Goal: Task Accomplishment & Management: Use online tool/utility

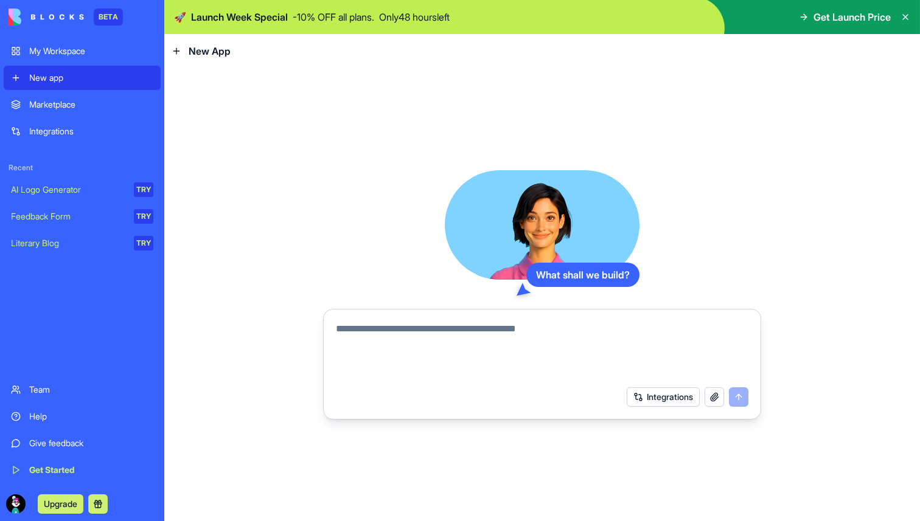
click at [96, 506] on button at bounding box center [97, 504] width 19 height 19
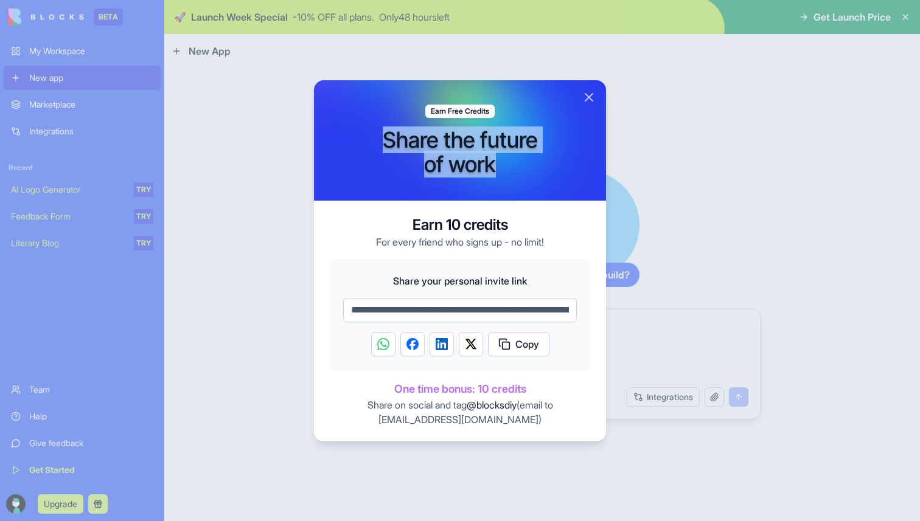
drag, startPoint x: 500, startPoint y: 164, endPoint x: 389, endPoint y: 141, distance: 113.7
click at [389, 141] on h1 "Share the future of work" at bounding box center [460, 152] width 155 height 49
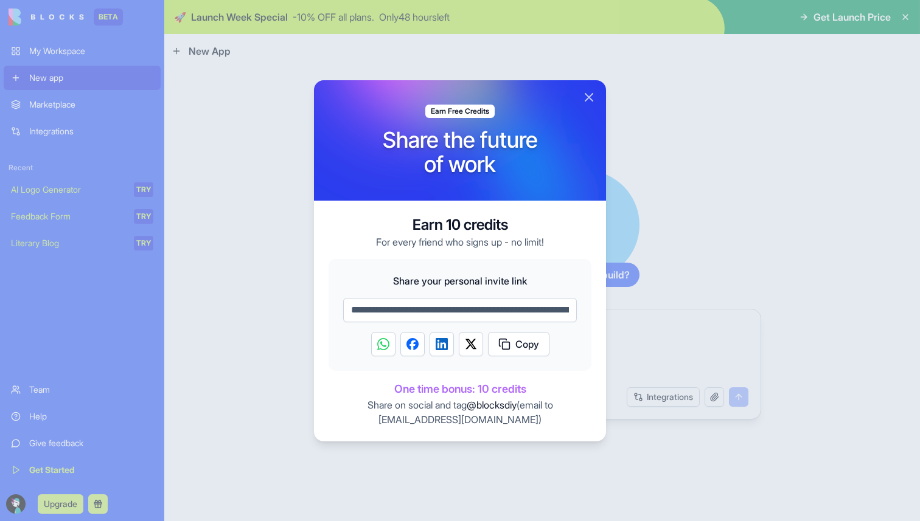
click at [527, 221] on h3 "Earn 10 credits" at bounding box center [460, 224] width 168 height 19
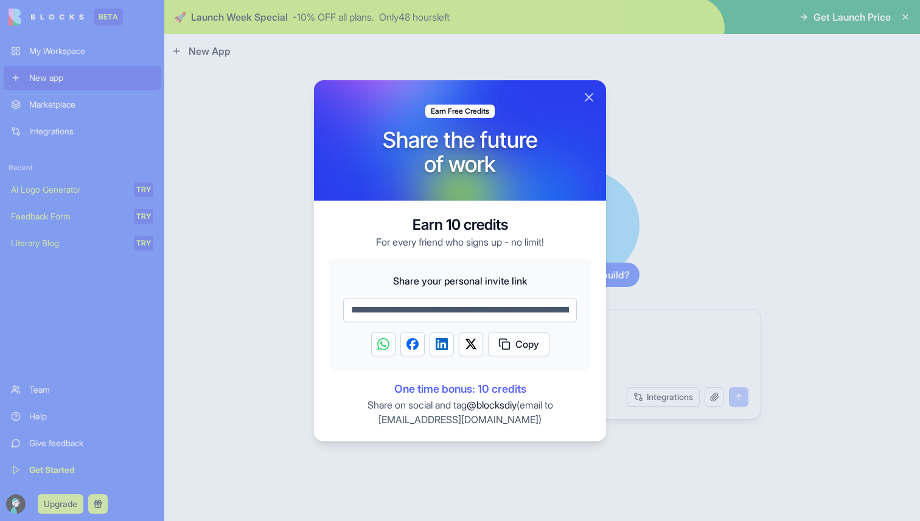
click at [527, 313] on input "**********" at bounding box center [460, 310] width 234 height 24
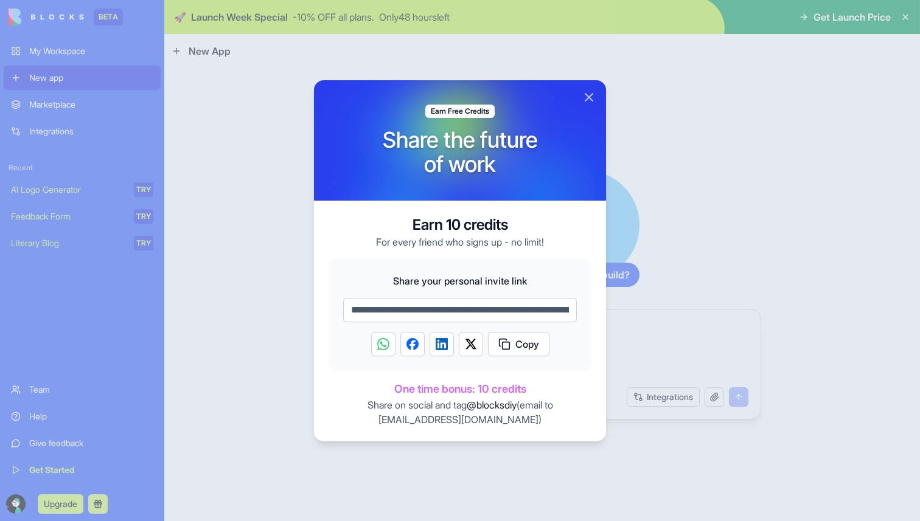
click at [561, 234] on div "**********" at bounding box center [460, 321] width 292 height 241
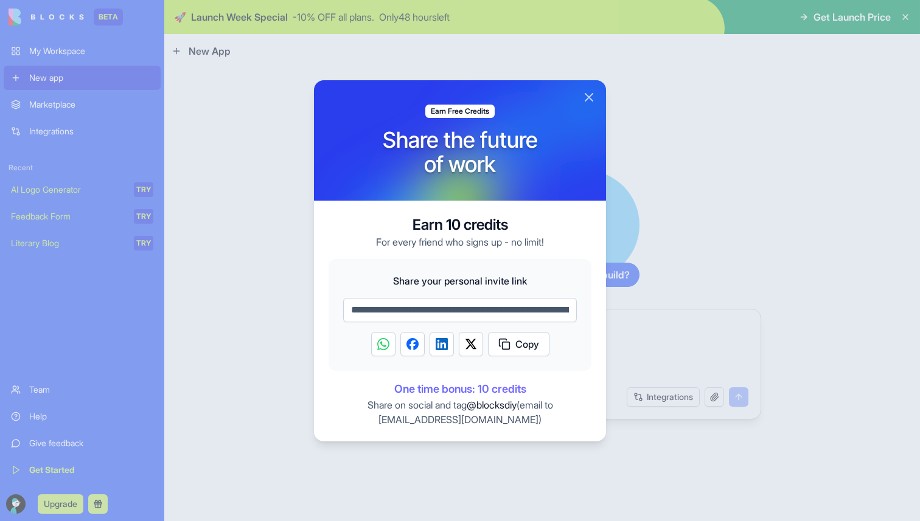
click at [591, 99] on button "Close" at bounding box center [589, 97] width 15 height 15
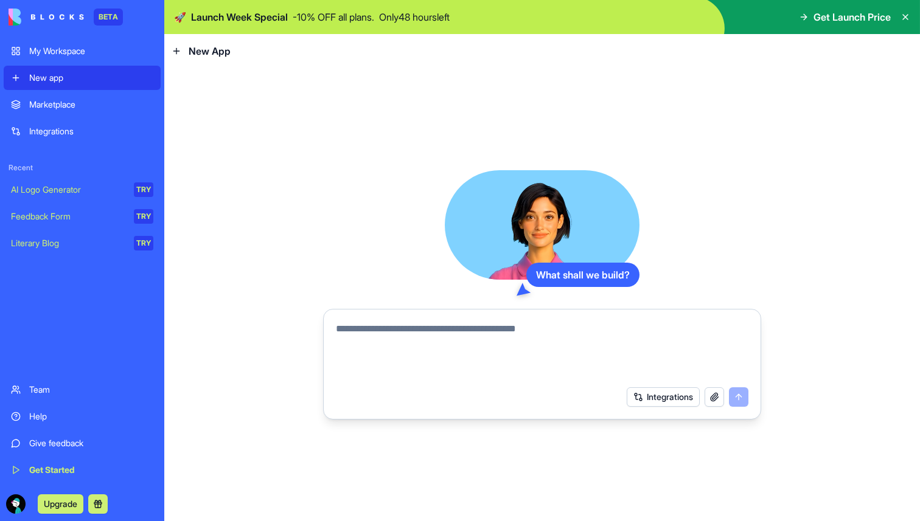
click at [397, 336] on textarea at bounding box center [542, 351] width 413 height 58
click at [75, 191] on div "AI Logo Generator" at bounding box center [68, 190] width 114 height 12
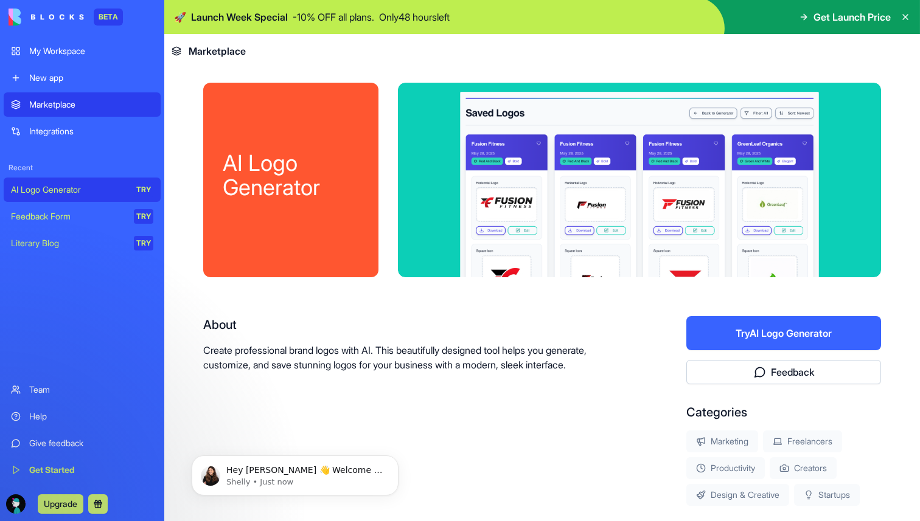
click at [736, 323] on button "Try AI Logo Generator" at bounding box center [783, 333] width 195 height 34
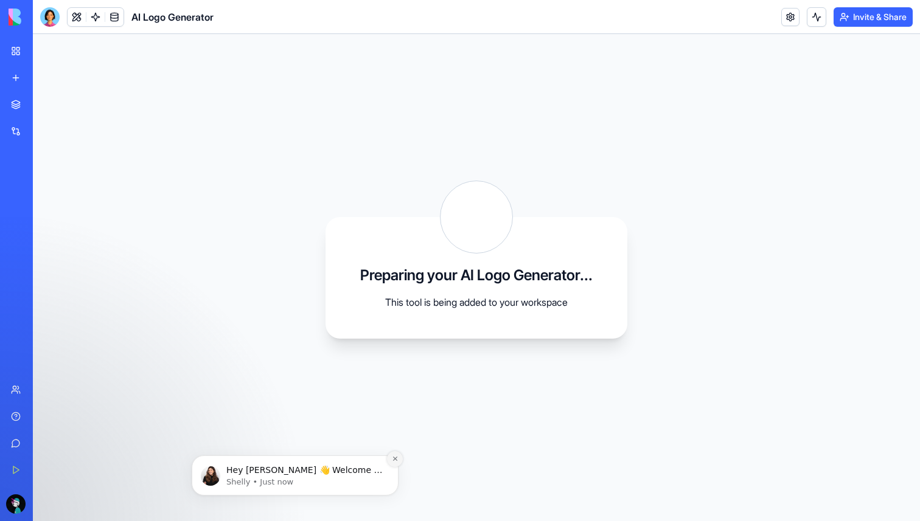
click at [391, 454] on button "Dismiss notification" at bounding box center [395, 459] width 16 height 16
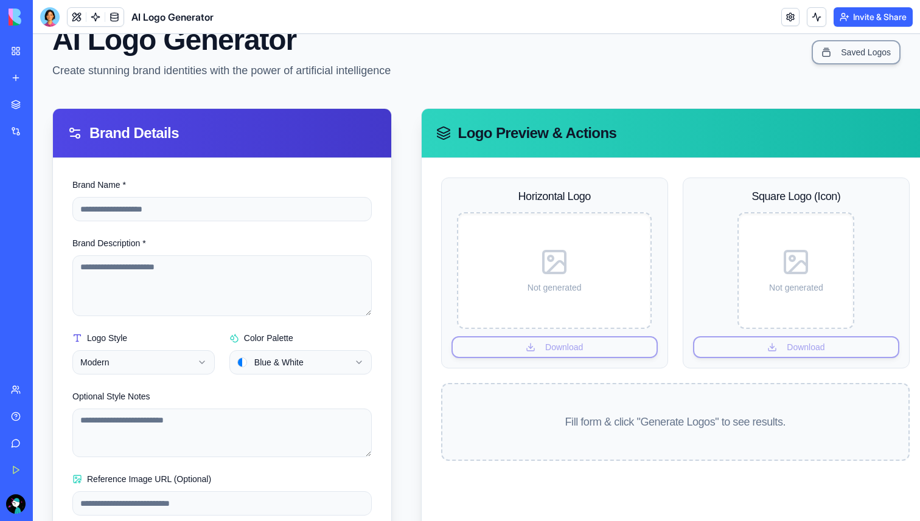
scroll to position [77, 0]
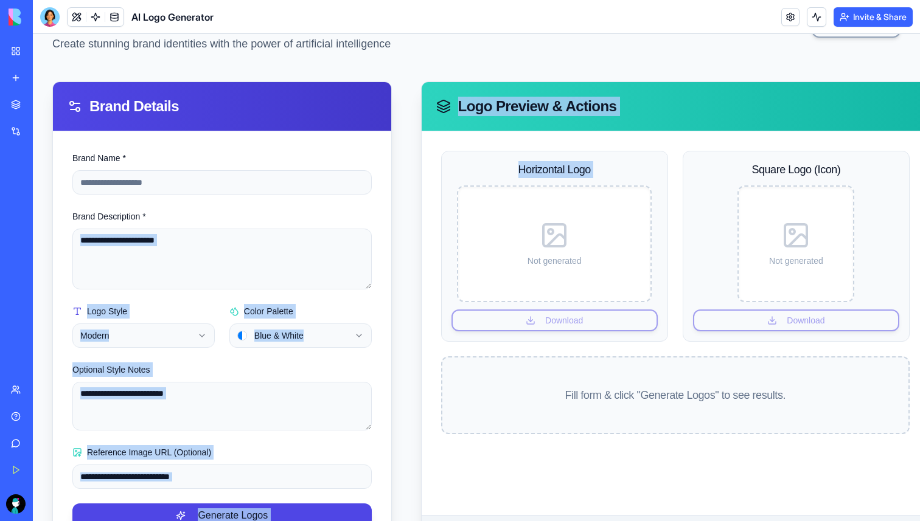
drag, startPoint x: 406, startPoint y: 223, endPoint x: 363, endPoint y: 223, distance: 43.8
click at [363, 223] on div "**********" at bounding box center [476, 315] width 848 height 467
click at [412, 214] on div "**********" at bounding box center [476, 315] width 848 height 467
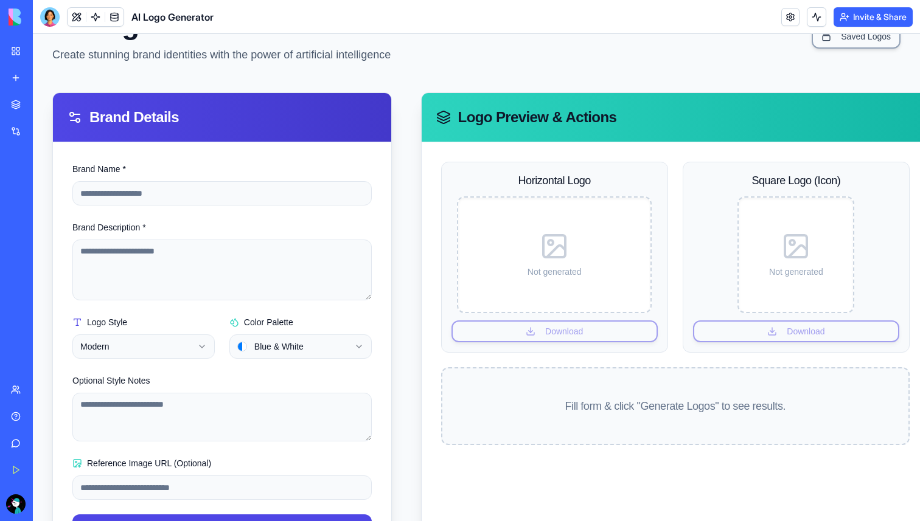
scroll to position [0, 0]
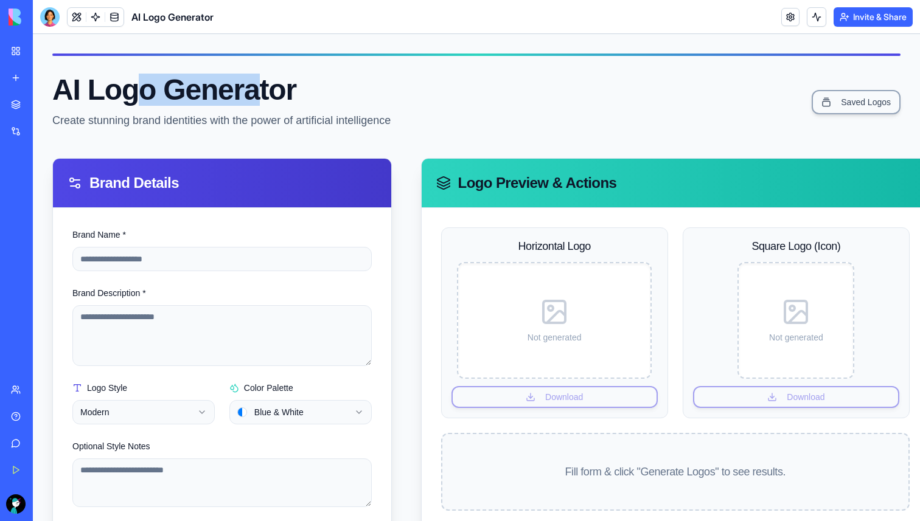
drag, startPoint x: 138, startPoint y: 92, endPoint x: 290, endPoint y: 92, distance: 152.7
click at [267, 92] on h1 "AI Logo Generator" at bounding box center [221, 89] width 338 height 29
click at [357, 93] on h1 "AI Logo Generator" at bounding box center [221, 89] width 338 height 29
click at [73, 17] on button at bounding box center [77, 17] width 18 height 18
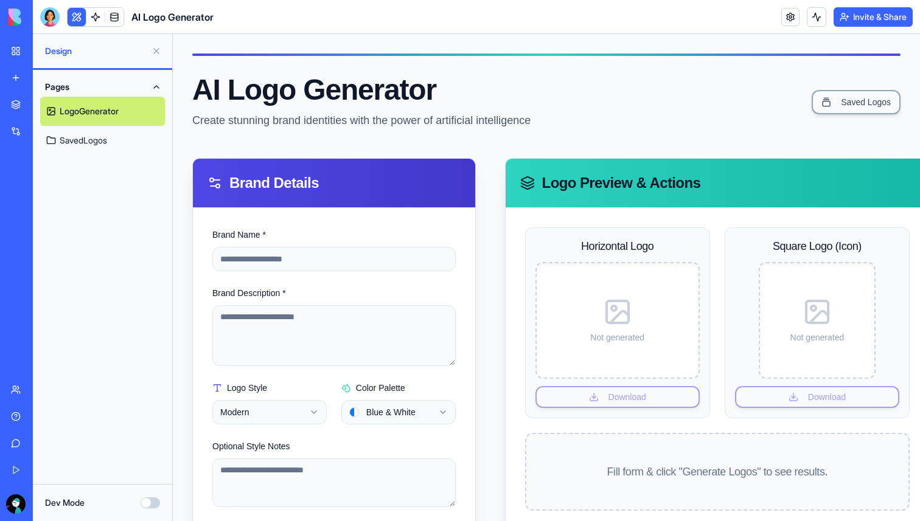
click at [73, 17] on button at bounding box center [77, 17] width 18 height 18
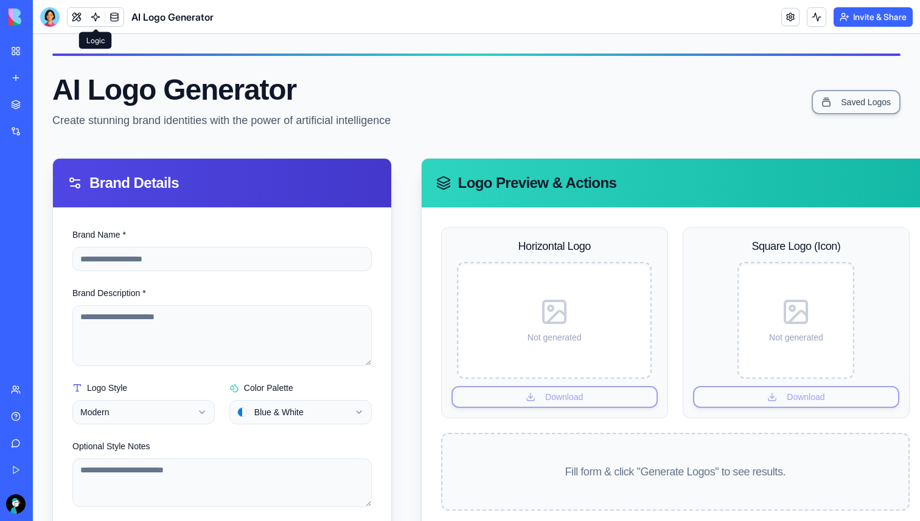
click at [97, 18] on link at bounding box center [95, 17] width 18 height 18
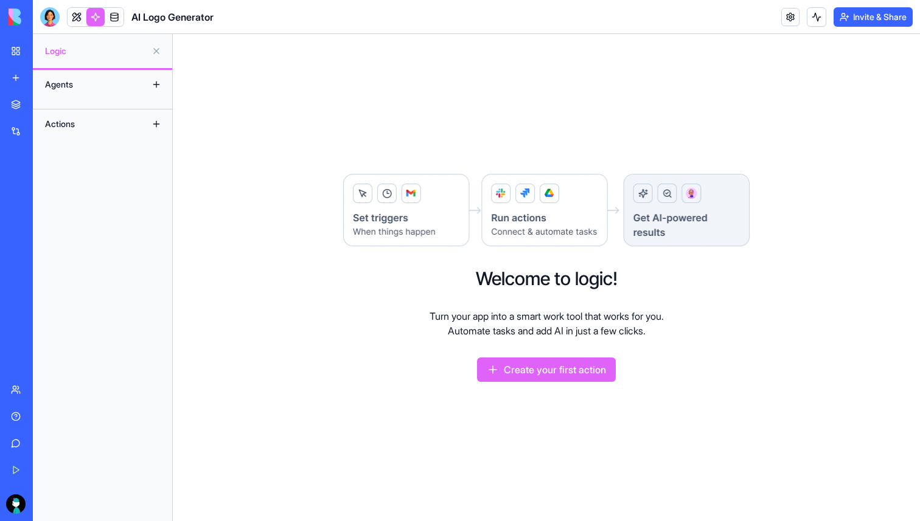
click at [126, 94] on div "Agents" at bounding box center [87, 84] width 97 height 19
click at [525, 376] on button "Create your first action" at bounding box center [546, 370] width 139 height 24
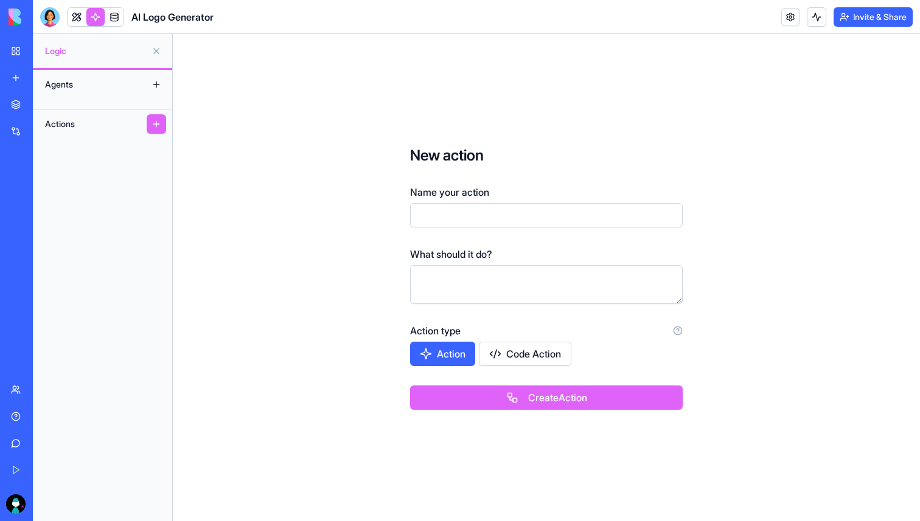
click at [479, 215] on input "Name your action" at bounding box center [546, 215] width 273 height 24
type input "********"
click at [481, 279] on textarea at bounding box center [546, 284] width 273 height 39
drag, startPoint x: 524, startPoint y: 277, endPoint x: 454, endPoint y: 392, distance: 134.3
click at [451, 392] on form "**********" at bounding box center [546, 278] width 350 height 342
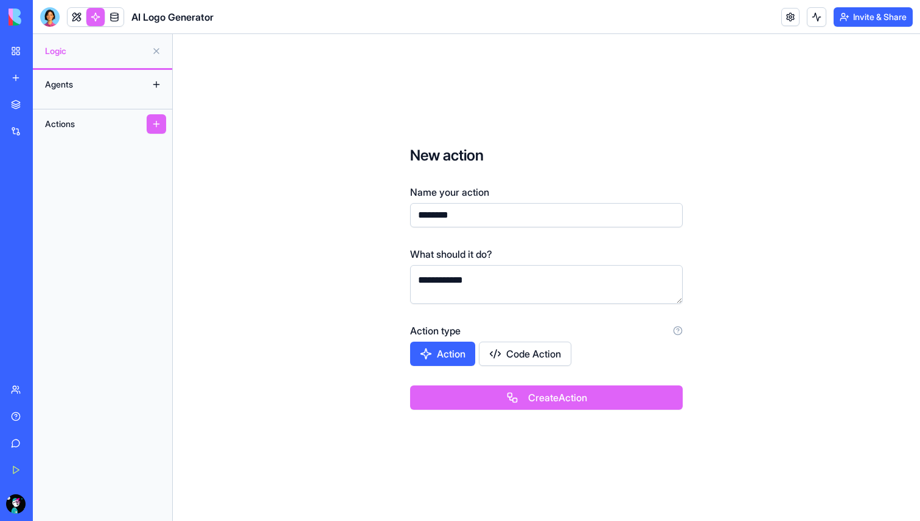
type textarea "**********"
click at [503, 394] on button "Create Action" at bounding box center [546, 398] width 273 height 24
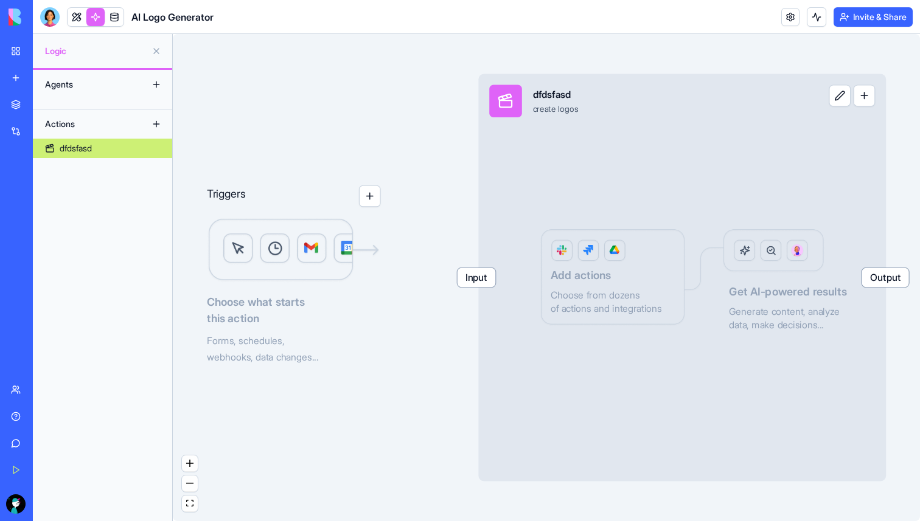
drag, startPoint x: 736, startPoint y: 263, endPoint x: 684, endPoint y: 262, distance: 51.7
click at [684, 262] on div "Input dfdsfasd create logos Output Add actions Choose from dozens of actions an…" at bounding box center [682, 278] width 408 height 408
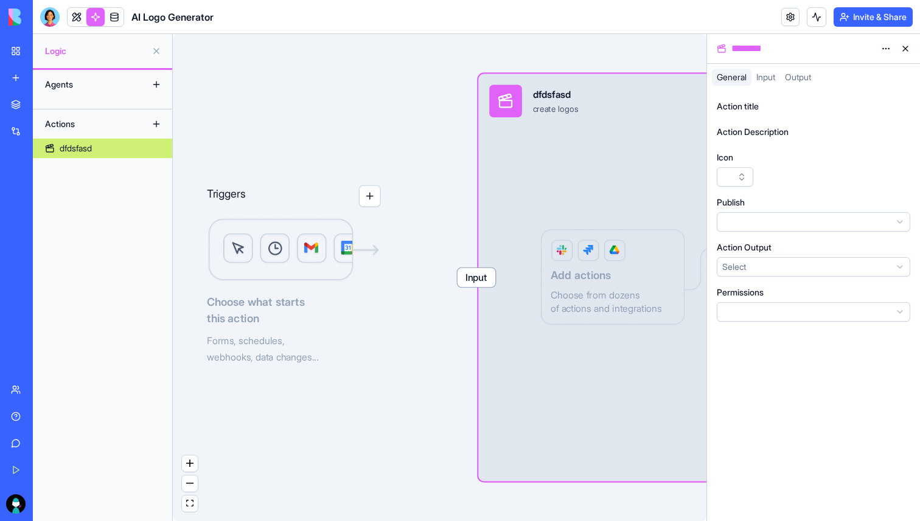
click at [597, 136] on div "Input dfdsfasd create logos Output Add actions Choose from dozens of actions an…" at bounding box center [682, 278] width 408 height 408
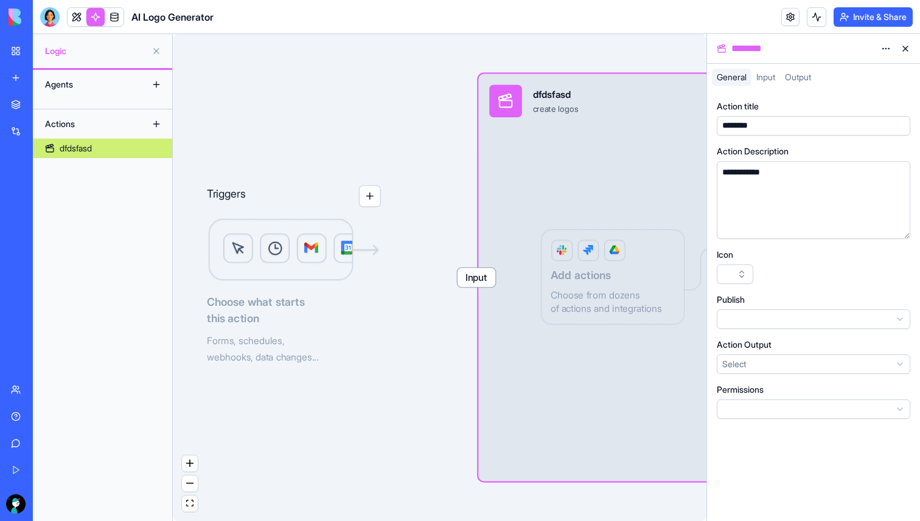
click at [636, 225] on div "Input dfdsfasd create logos Output Add actions Choose from dozens of actions an…" at bounding box center [682, 278] width 408 height 408
click at [420, 164] on div "Triggers Choose what starts this action Forms, schedules, webhooks, data change…" at bounding box center [440, 277] width 534 height 487
click at [907, 50] on button at bounding box center [905, 48] width 19 height 19
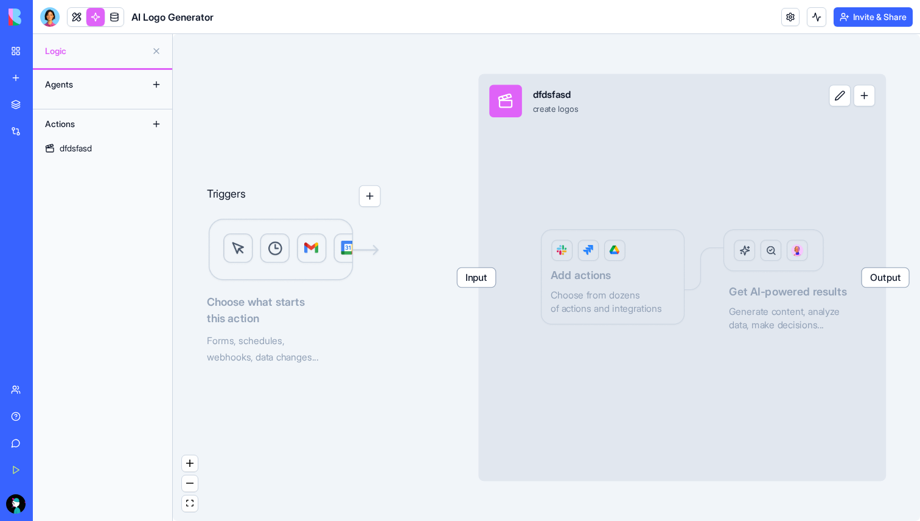
click at [366, 203] on button "button" at bounding box center [370, 197] width 22 height 22
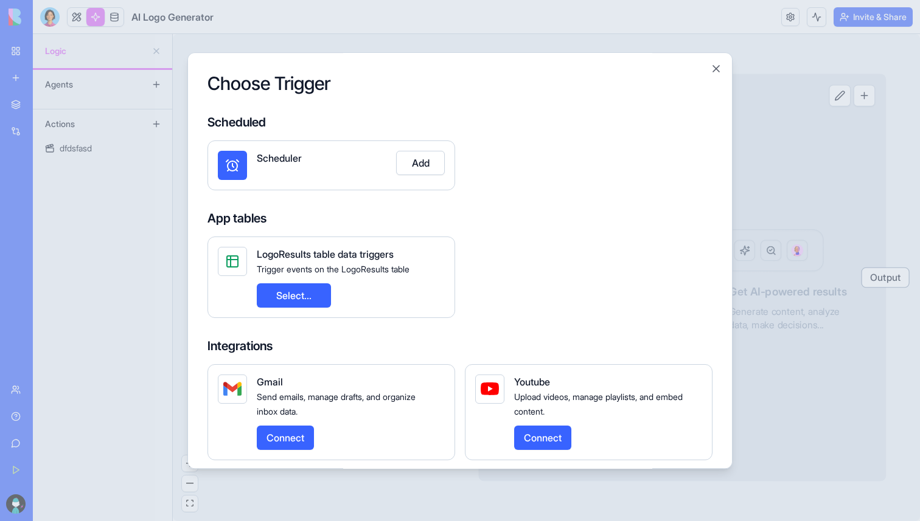
click at [425, 165] on button "Add" at bounding box center [420, 163] width 49 height 24
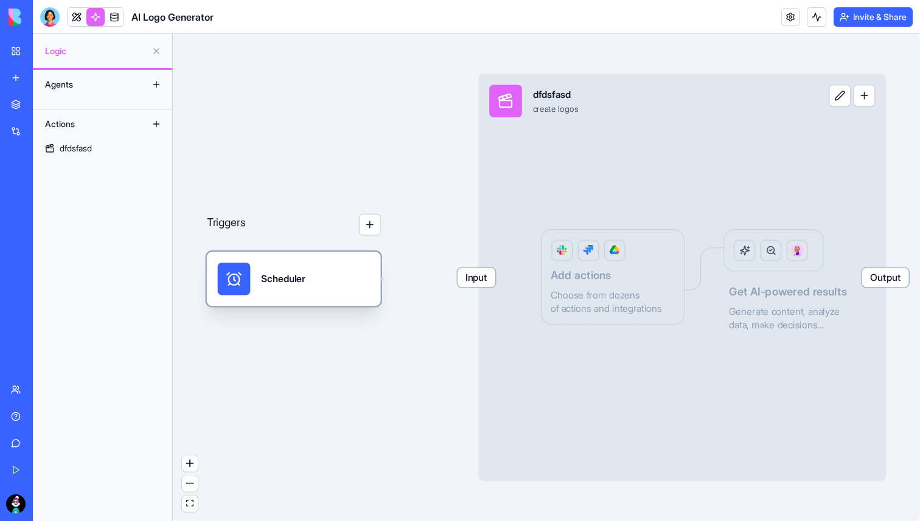
click at [339, 279] on div "Scheduler" at bounding box center [294, 279] width 152 height 33
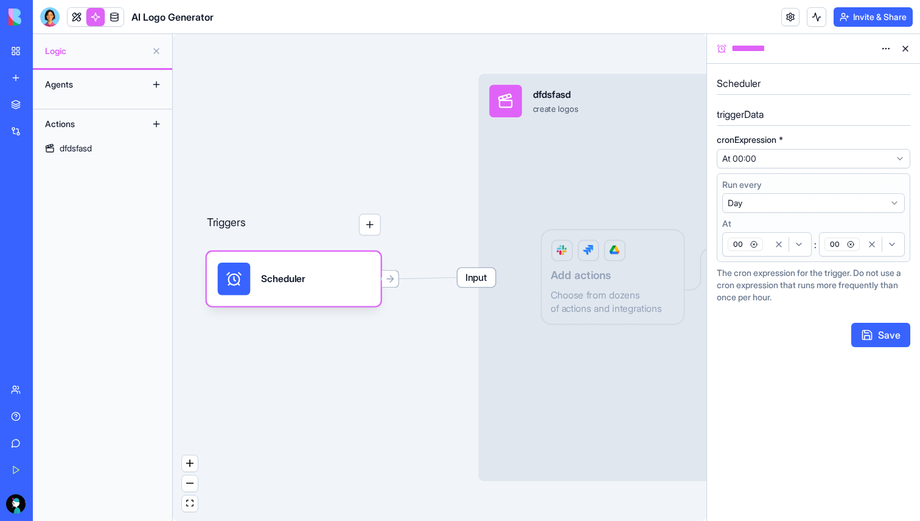
click at [896, 341] on button "Save" at bounding box center [880, 335] width 59 height 24
click at [399, 169] on div "Triggers Scheduler Input dfdsfasd create logos Output Add actions Choose from d…" at bounding box center [440, 277] width 534 height 487
click at [904, 48] on button at bounding box center [905, 48] width 19 height 19
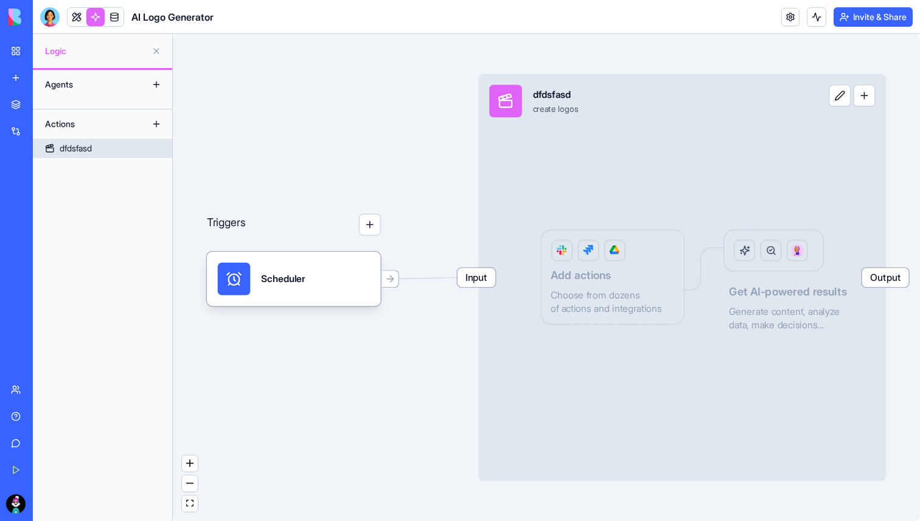
click at [490, 284] on span "Input" at bounding box center [477, 277] width 38 height 19
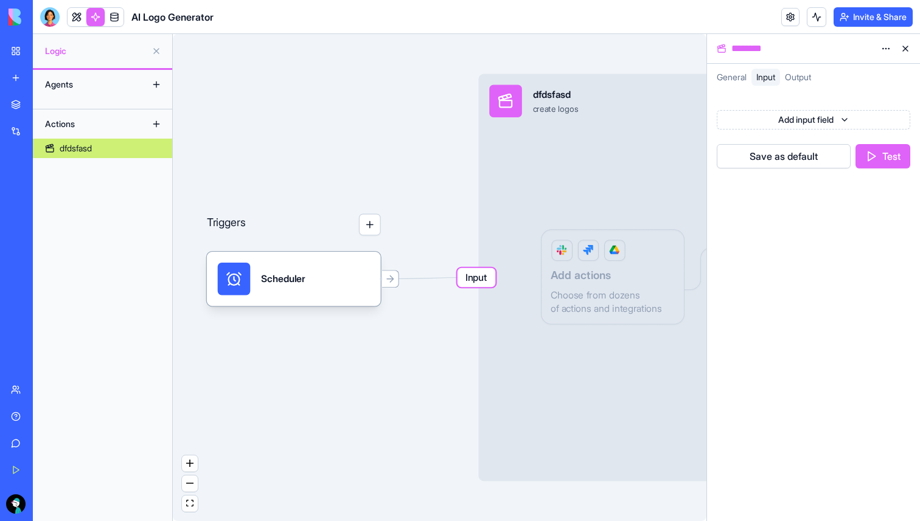
click at [417, 207] on div "Triggers Scheduler Input dfdsfasd create logos Output Add actions Choose from d…" at bounding box center [440, 277] width 534 height 487
click at [388, 279] on icon at bounding box center [390, 279] width 6 height 0
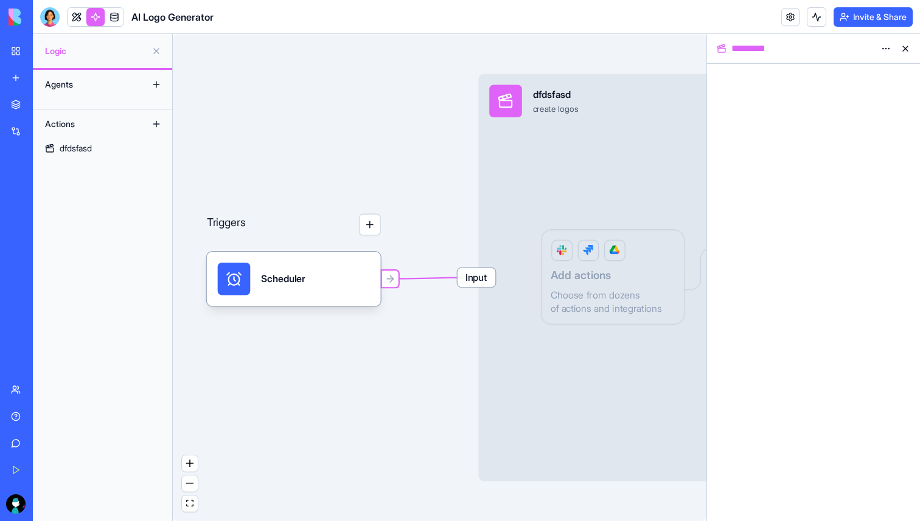
click at [882, 52] on html "BETA My Workspace New app Marketplace Integrations Recent AI Logo Generator Fee…" at bounding box center [460, 260] width 920 height 521
click at [907, 49] on html "BETA My Workspace New app Marketplace Integrations Recent AI Logo Generator Fee…" at bounding box center [460, 260] width 920 height 521
click at [907, 49] on button at bounding box center [905, 48] width 19 height 19
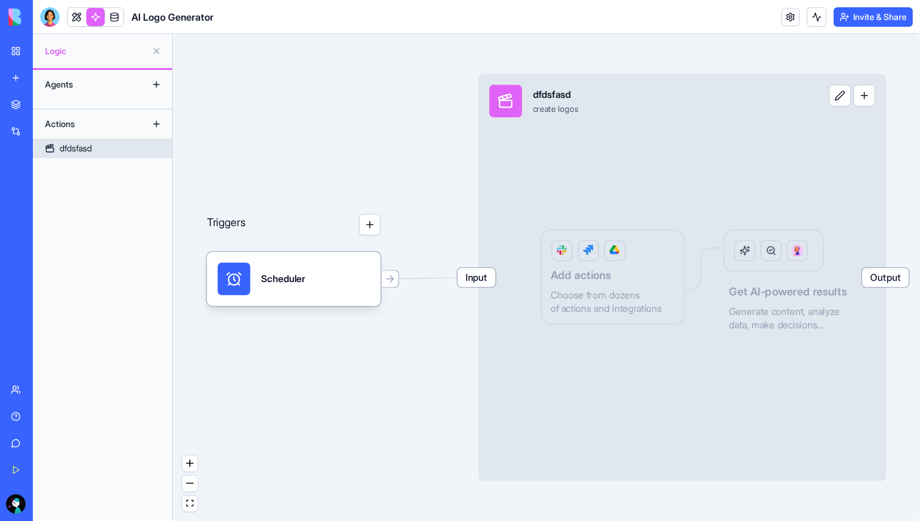
click at [578, 260] on div "Input dfdsfasd create logos Output Add actions Choose from dozens of actions an…" at bounding box center [682, 278] width 408 height 408
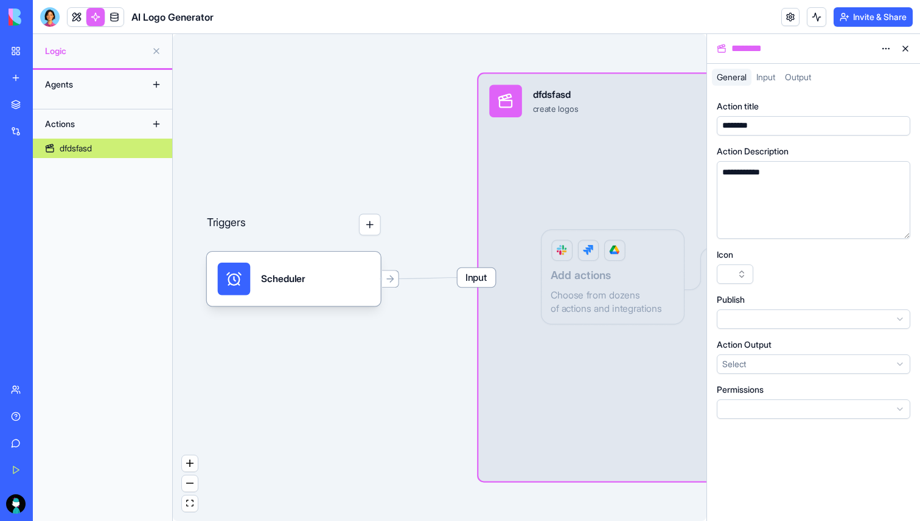
click at [773, 75] on span "Input" at bounding box center [765, 77] width 19 height 10
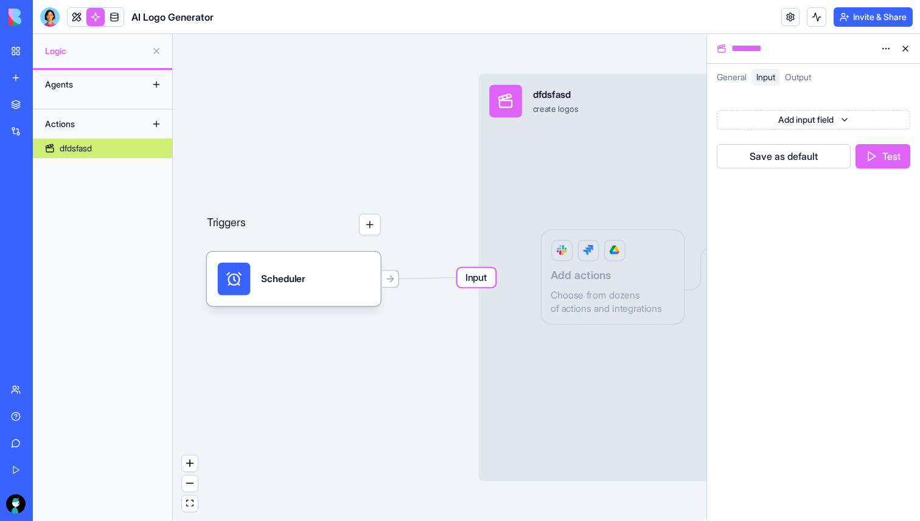
click at [803, 78] on span "Output" at bounding box center [798, 77] width 26 height 10
click at [740, 79] on span "General" at bounding box center [732, 77] width 30 height 10
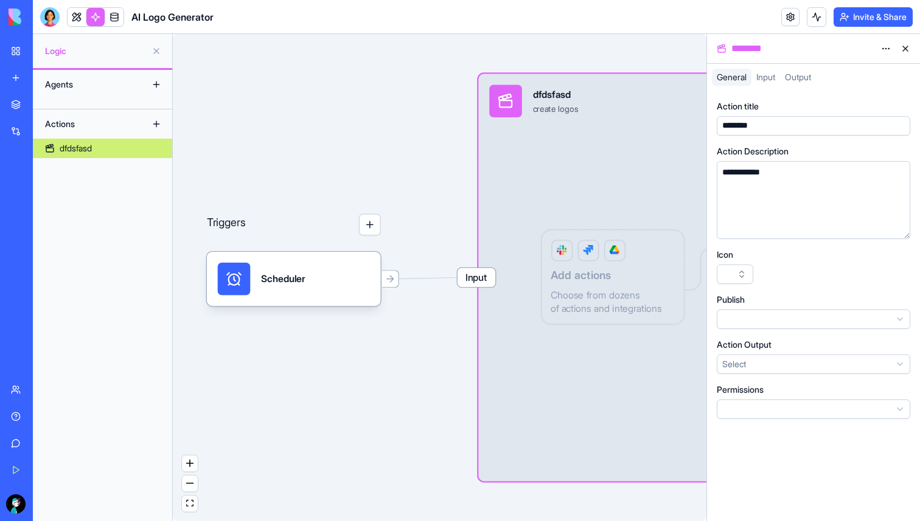
click at [765, 79] on span "Input" at bounding box center [765, 77] width 19 height 10
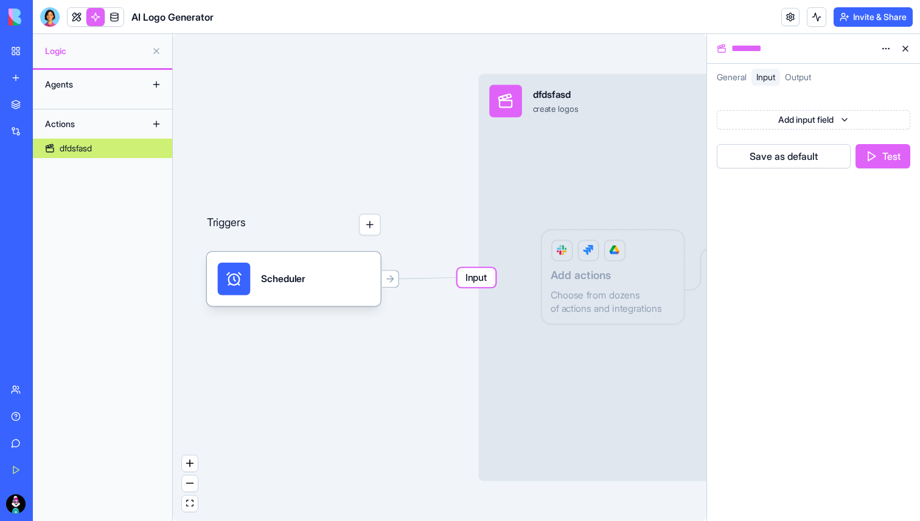
click at [816, 124] on html "BETA My Workspace New app Marketplace Integrations Recent AI Logo Generator Fee…" at bounding box center [460, 260] width 920 height 521
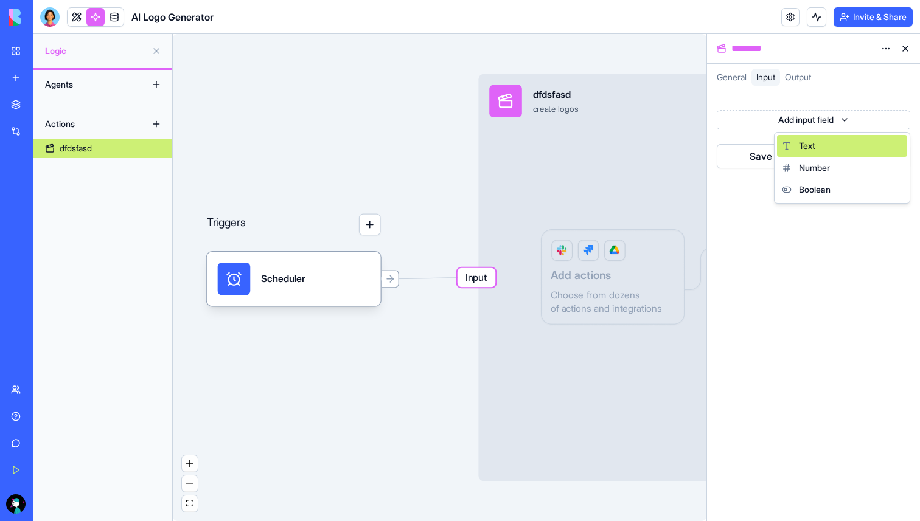
click at [815, 144] on span "Text" at bounding box center [807, 146] width 16 height 12
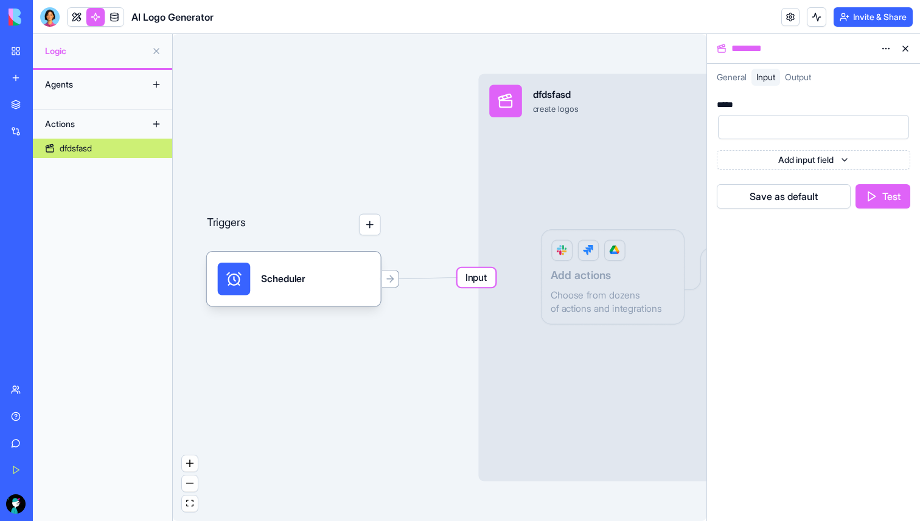
click at [506, 193] on div "Input dfdsfasd create logos Output Add actions Choose from dozens of actions an…" at bounding box center [682, 278] width 408 height 408
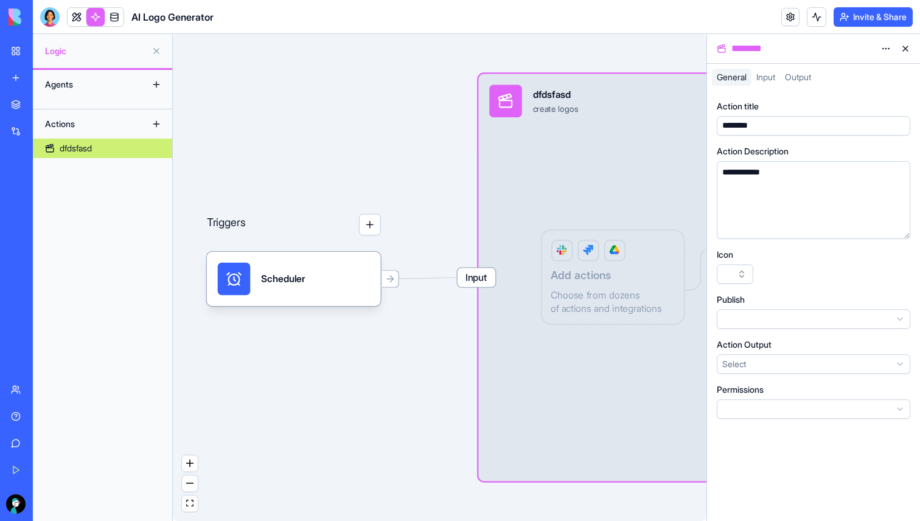
click at [454, 187] on div "Triggers Scheduler Input dfdsfasd create logos Output Add actions Choose from d…" at bounding box center [440, 277] width 534 height 487
click at [468, 176] on div "Triggers Scheduler Input dfdsfasd create logos Output Add actions Choose from d…" at bounding box center [440, 277] width 534 height 487
drag, startPoint x: 468, startPoint y: 180, endPoint x: 358, endPoint y: 186, distance: 110.3
click at [323, 190] on div "Triggers Scheduler Input dfdsfasd create logos Output Add actions Choose from d…" at bounding box center [440, 277] width 534 height 487
drag, startPoint x: 374, startPoint y: 186, endPoint x: 307, endPoint y: 188, distance: 66.3
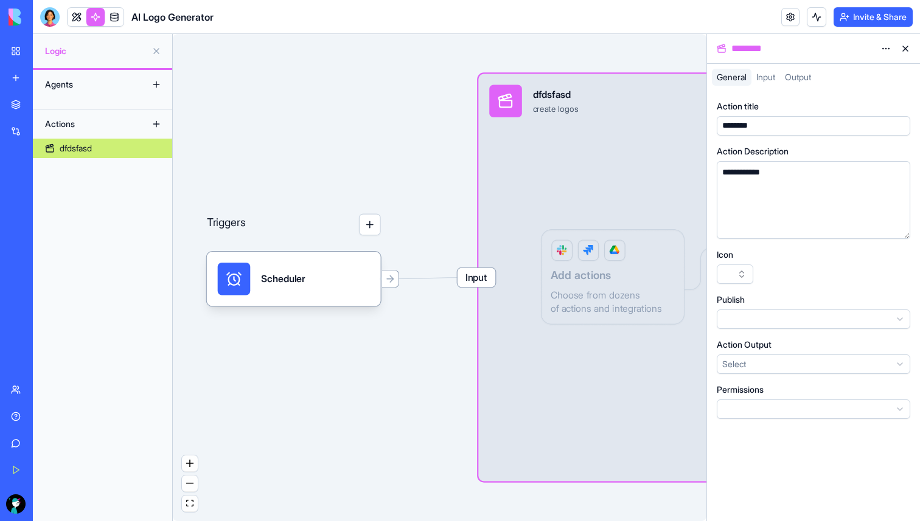
click at [305, 189] on div "Triggers" at bounding box center [294, 238] width 174 height 136
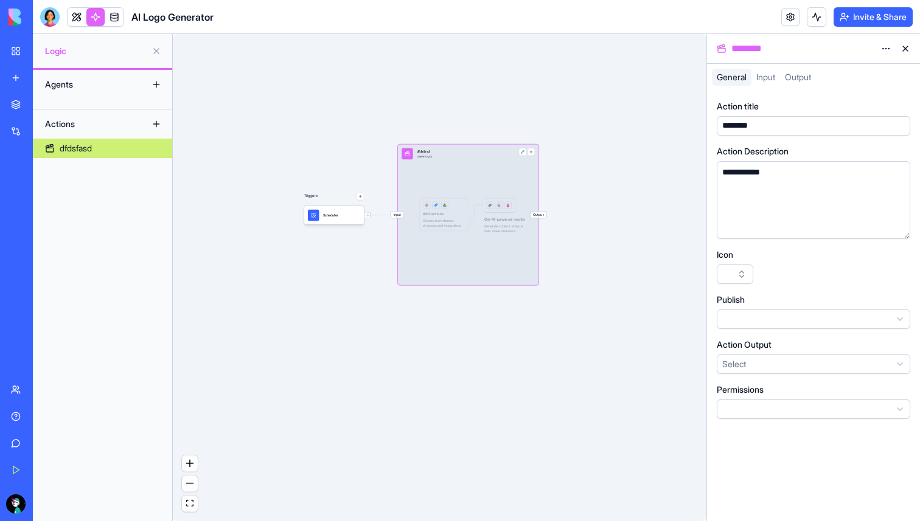
drag, startPoint x: 537, startPoint y: 170, endPoint x: 468, endPoint y: 229, distance: 90.5
click at [469, 231] on div "Input dfdsfasd create logos Output Add actions Choose from dozens of actions an…" at bounding box center [468, 215] width 141 height 141
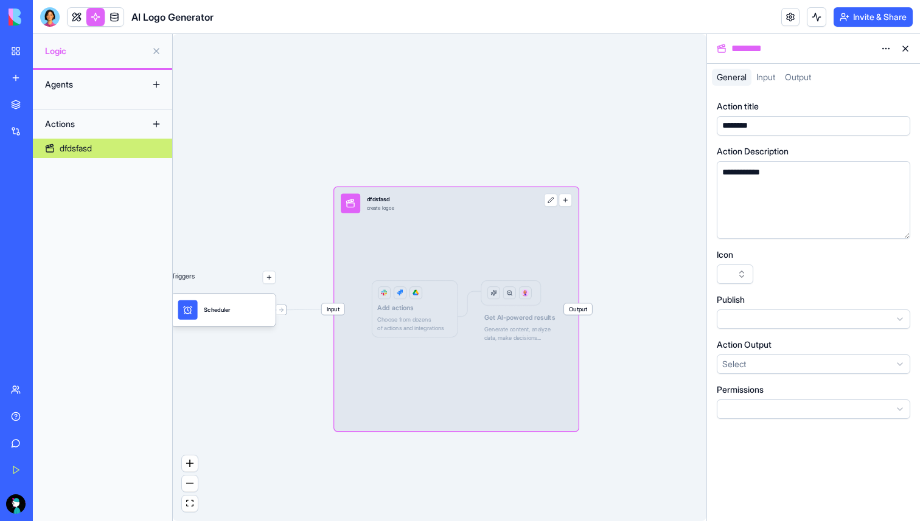
drag, startPoint x: 459, startPoint y: 434, endPoint x: 462, endPoint y: 349, distance: 84.6
click at [462, 349] on div "Input dfdsfasd create logos Output Add actions Choose from dozens of actions an…" at bounding box center [456, 309] width 244 height 244
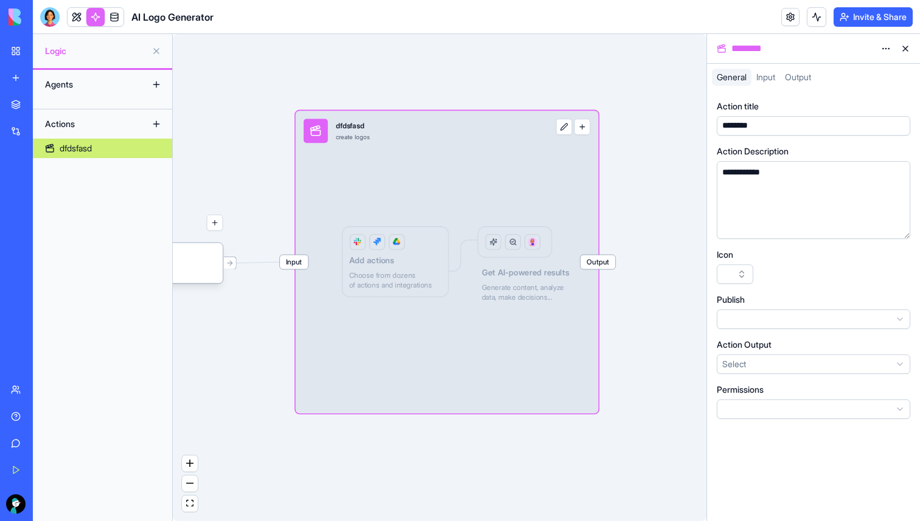
click at [562, 126] on button at bounding box center [564, 127] width 16 height 16
click at [911, 54] on button at bounding box center [905, 48] width 19 height 19
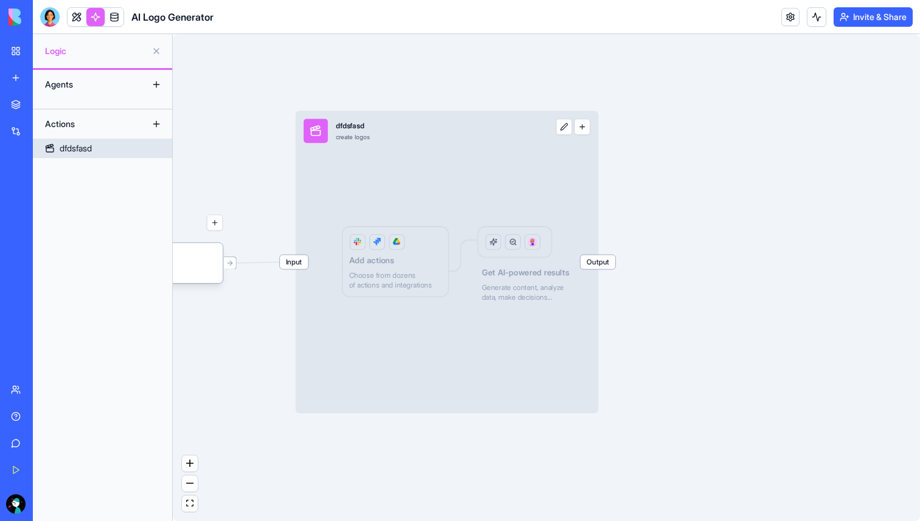
click at [584, 128] on button "button" at bounding box center [582, 127] width 16 height 16
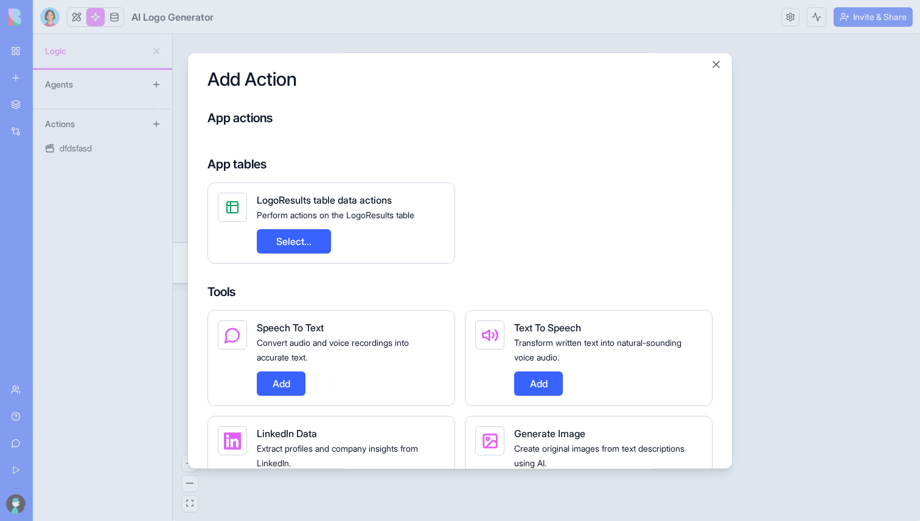
scroll to position [71, 0]
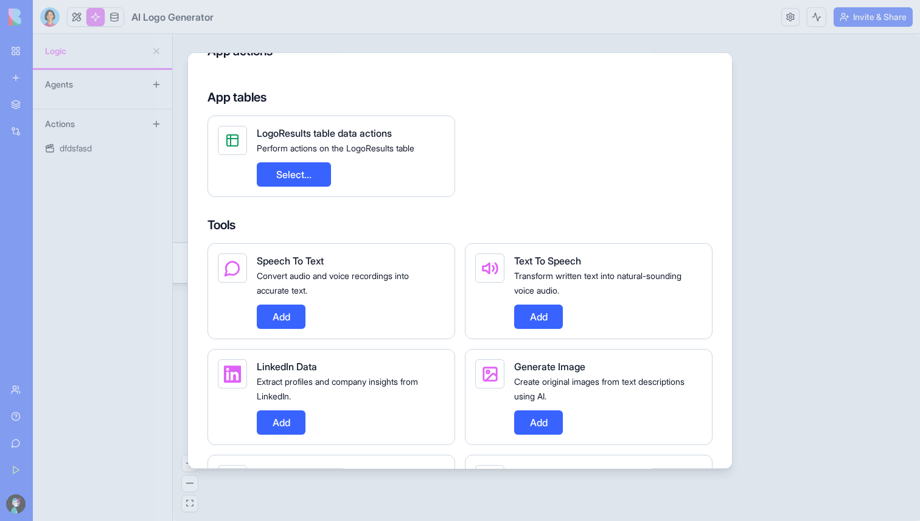
click at [286, 318] on button "Add" at bounding box center [281, 317] width 49 height 24
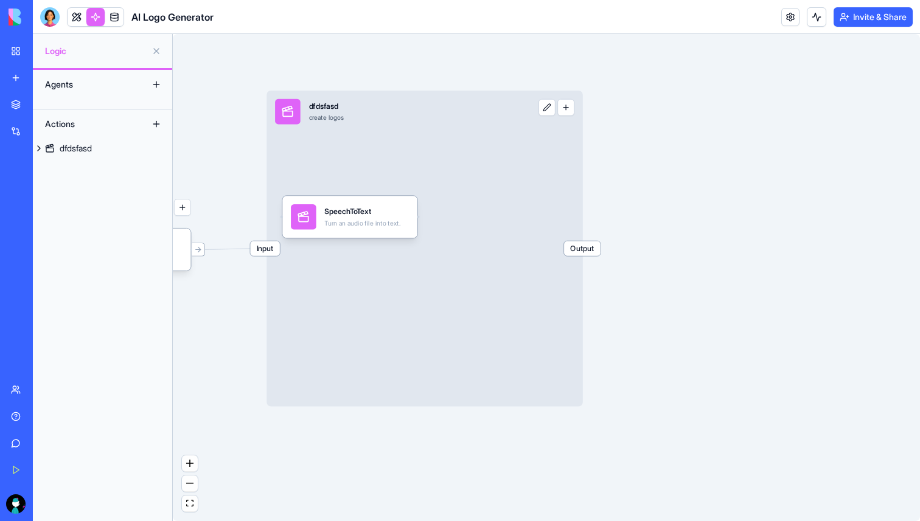
click at [153, 80] on button at bounding box center [156, 84] width 19 height 19
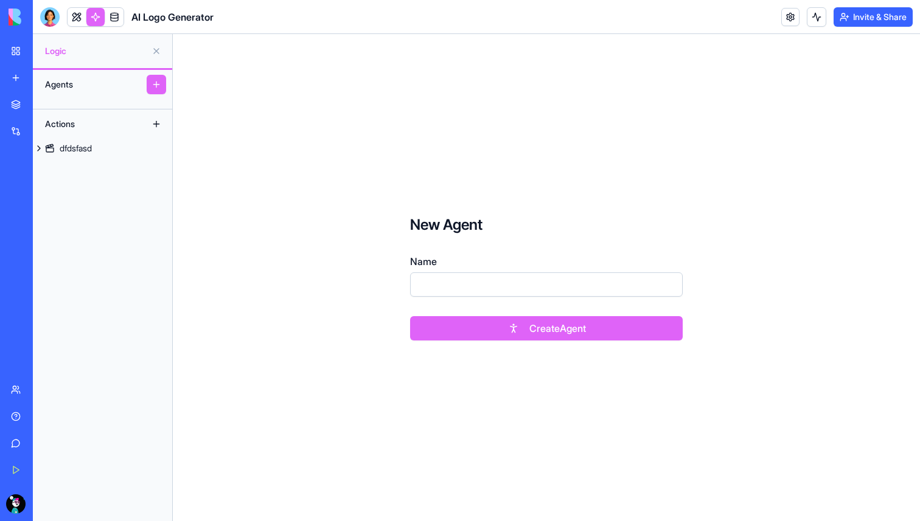
click at [449, 285] on input "Name" at bounding box center [546, 285] width 273 height 24
type input "******"
click at [487, 332] on button "Create Agent" at bounding box center [546, 328] width 273 height 24
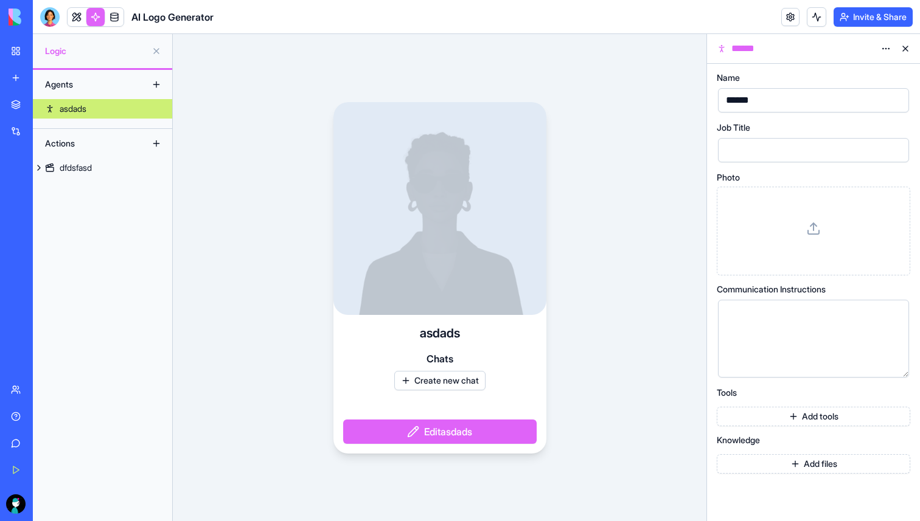
click at [807, 239] on div at bounding box center [813, 231] width 173 height 68
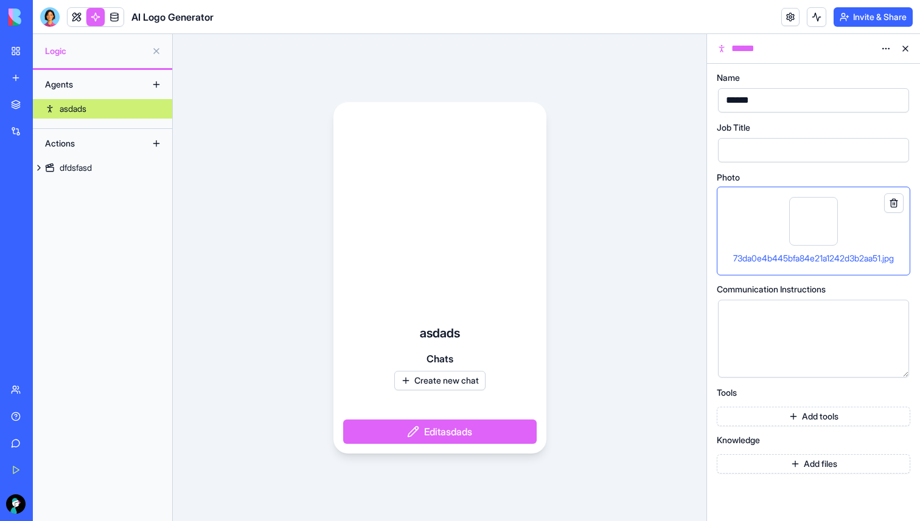
click at [634, 170] on div "asdads Chats Create new chat Edit asdads" at bounding box center [440, 277] width 534 height 487
click at [811, 414] on button "Add tools" at bounding box center [813, 416] width 193 height 19
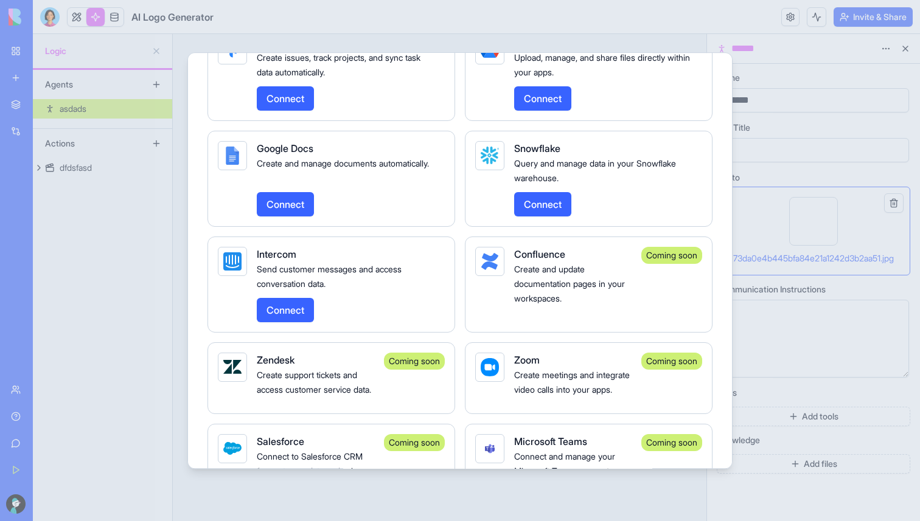
scroll to position [1966, 0]
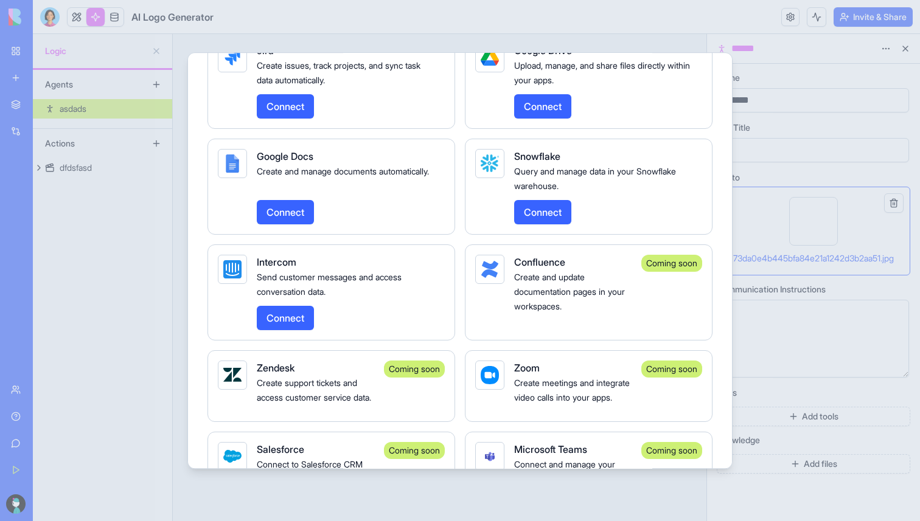
click at [551, 222] on button "Connect" at bounding box center [542, 212] width 57 height 24
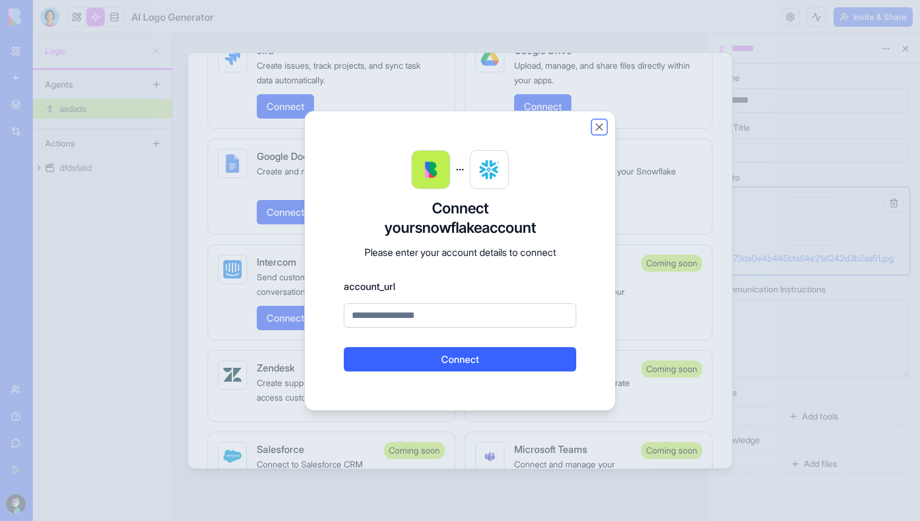
click at [604, 122] on button "Close" at bounding box center [599, 127] width 12 height 12
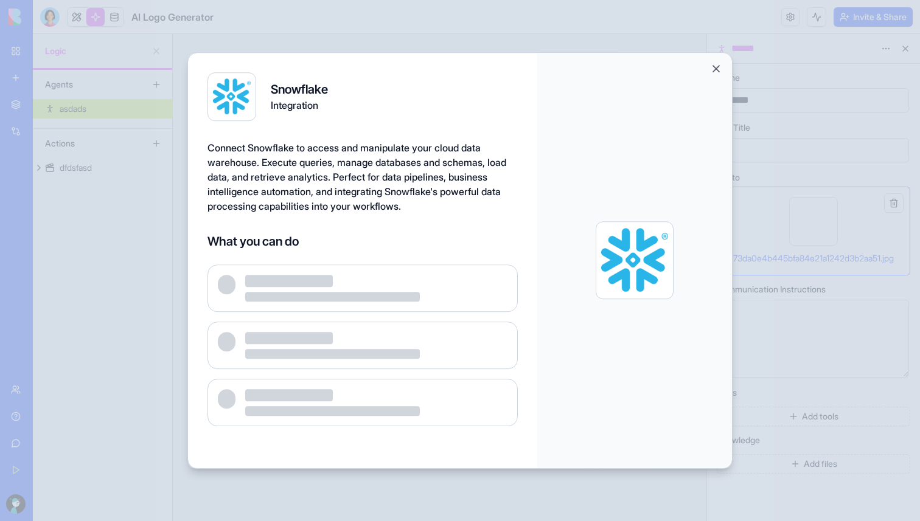
click at [716, 71] on button "Close" at bounding box center [716, 69] width 12 height 12
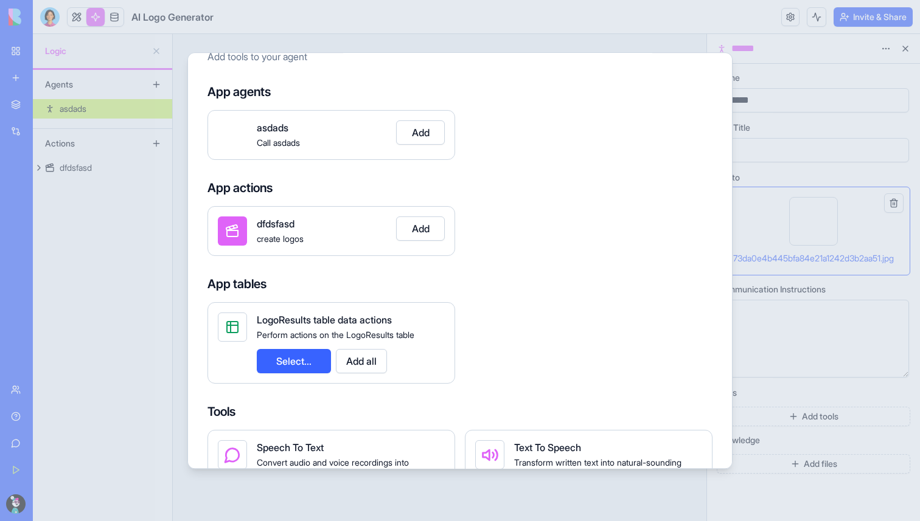
scroll to position [0, 0]
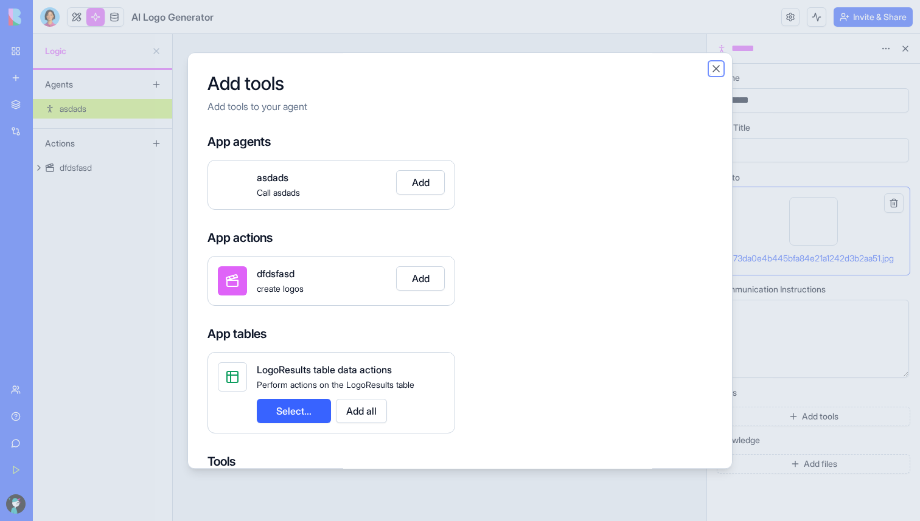
click at [716, 66] on button "Close" at bounding box center [716, 69] width 12 height 12
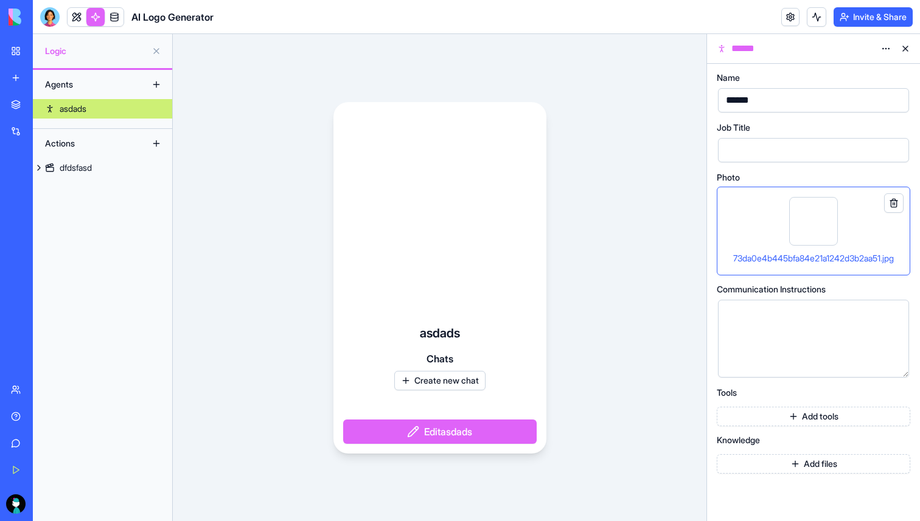
click at [906, 45] on button at bounding box center [905, 48] width 19 height 19
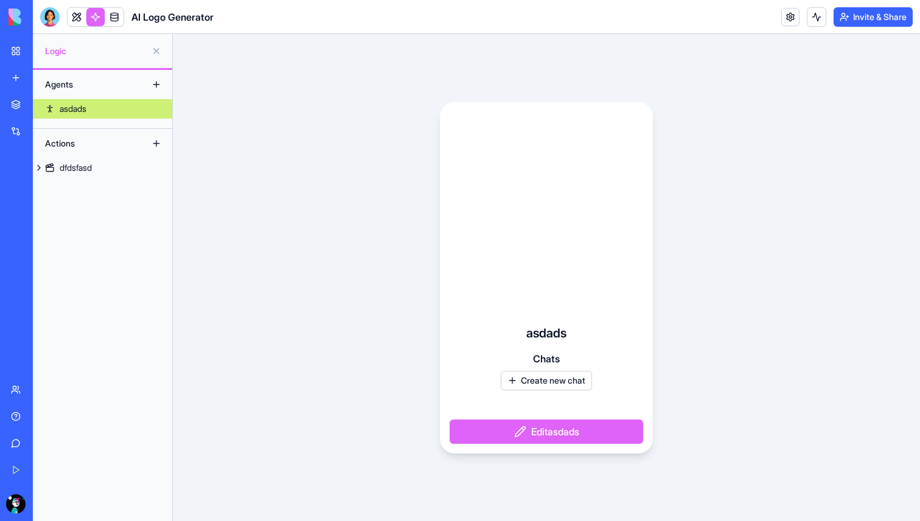
click at [689, 286] on div "asdads Chats Create new chat Edit asdads" at bounding box center [546, 277] width 747 height 487
click at [47, 153] on div "Actions" at bounding box center [87, 143] width 97 height 19
click at [68, 170] on div "dfdsfasd" at bounding box center [76, 168] width 32 height 12
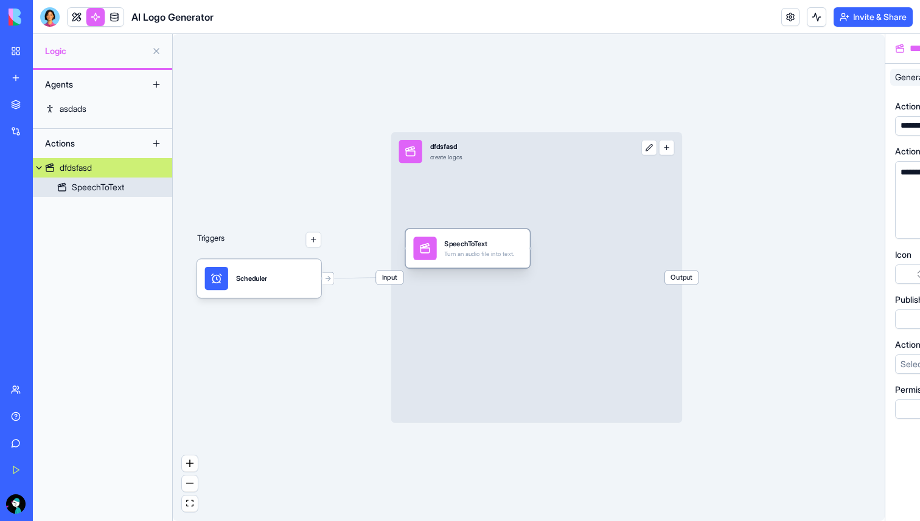
click at [105, 192] on div "SpeechToText" at bounding box center [98, 187] width 52 height 12
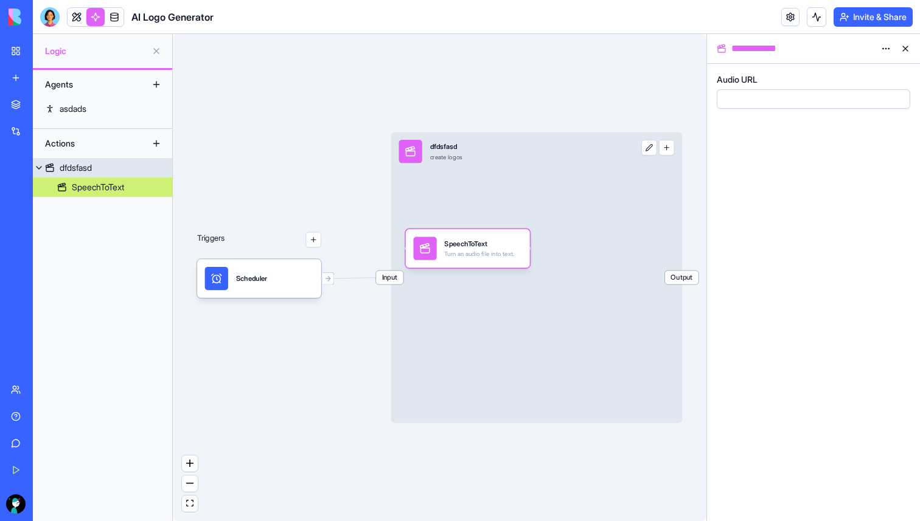
click at [105, 166] on link "dfdsfasd" at bounding box center [102, 167] width 139 height 19
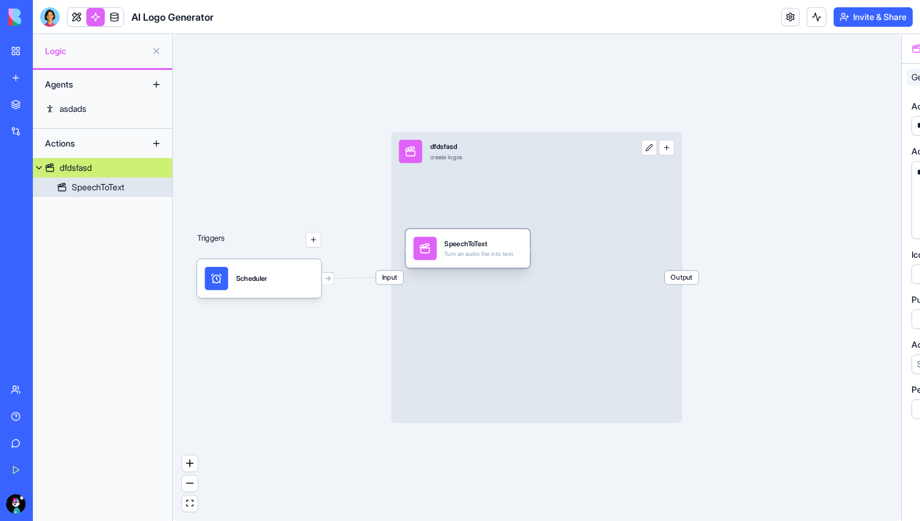
click at [121, 192] on div "SpeechToText" at bounding box center [98, 187] width 52 height 12
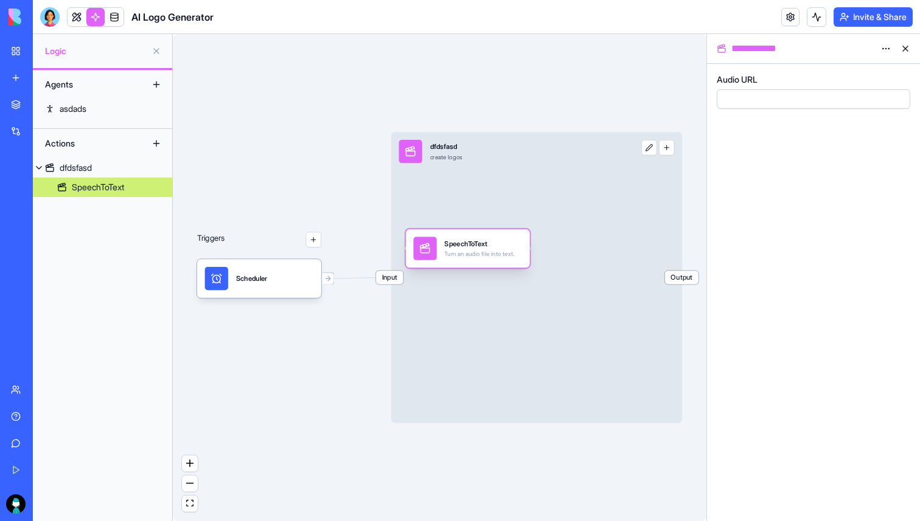
click at [482, 254] on div "Turn an audio file into text." at bounding box center [479, 255] width 70 height 8
click at [639, 275] on div "Input dfdsfasd create logos Output" at bounding box center [536, 277] width 291 height 291
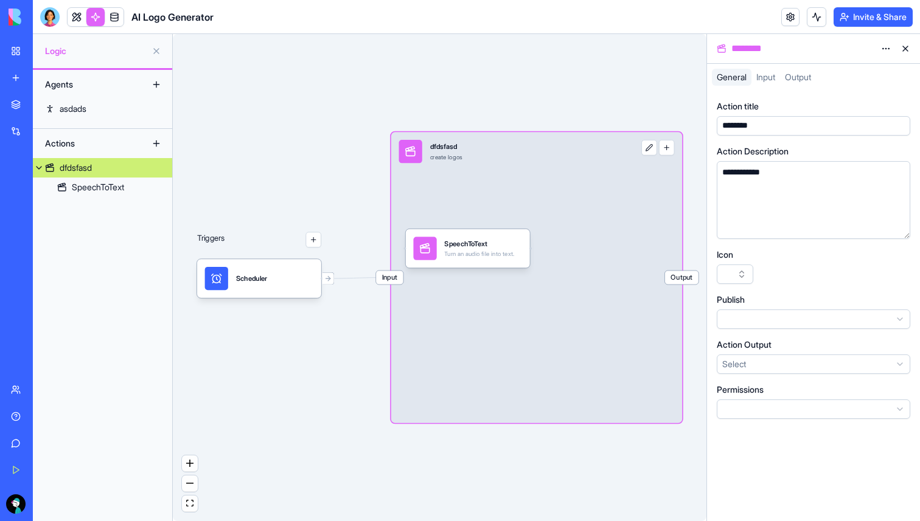
click at [680, 282] on span "Output" at bounding box center [681, 277] width 33 height 13
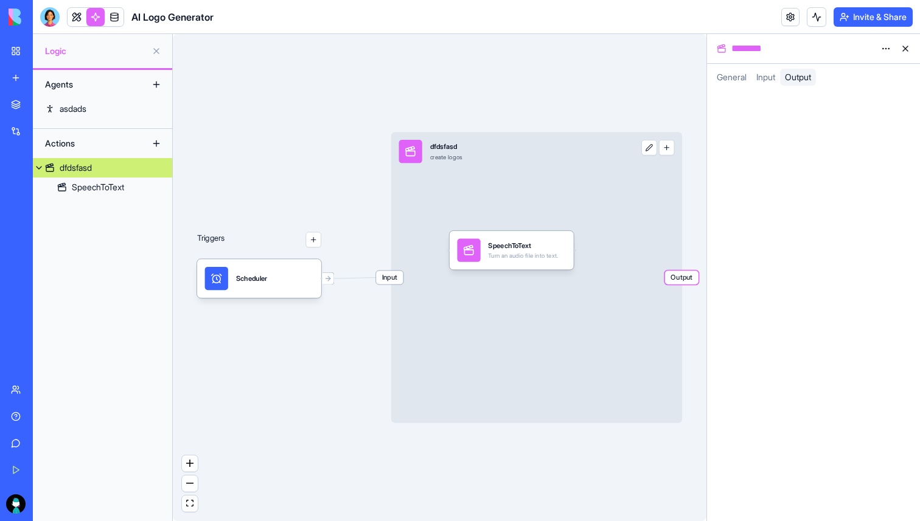
drag, startPoint x: 526, startPoint y: 251, endPoint x: 570, endPoint y: 253, distance: 43.8
click at [570, 253] on div "SpeechToText Turn an audio file into text." at bounding box center [512, 250] width 124 height 39
drag, startPoint x: 385, startPoint y: 279, endPoint x: 388, endPoint y: 310, distance: 30.5
click at [387, 313] on div "Triggers Scheduler Input dfdsfasd create logos Output SpeechToText Turn an audi…" at bounding box center [440, 277] width 534 height 487
drag, startPoint x: 527, startPoint y: 145, endPoint x: 524, endPoint y: 190, distance: 45.1
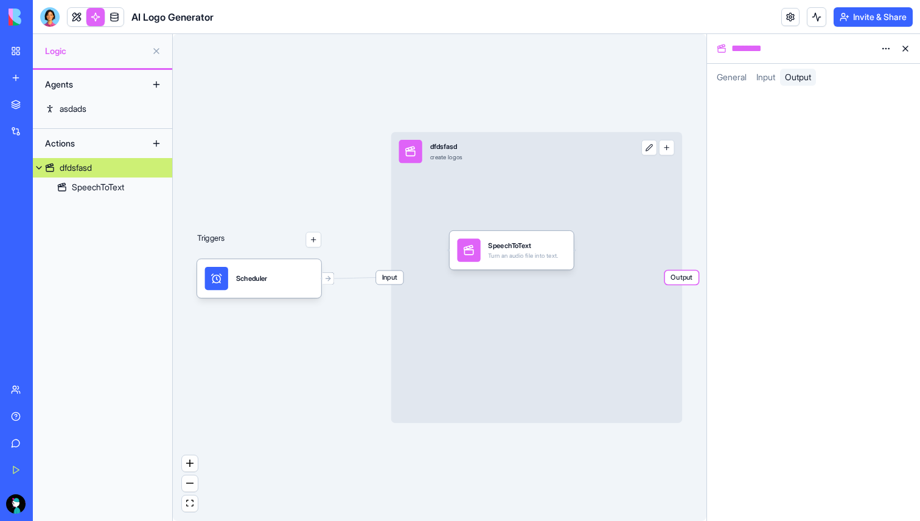
click at [539, 188] on div "Input dfdsfasd create logos Output" at bounding box center [536, 277] width 291 height 291
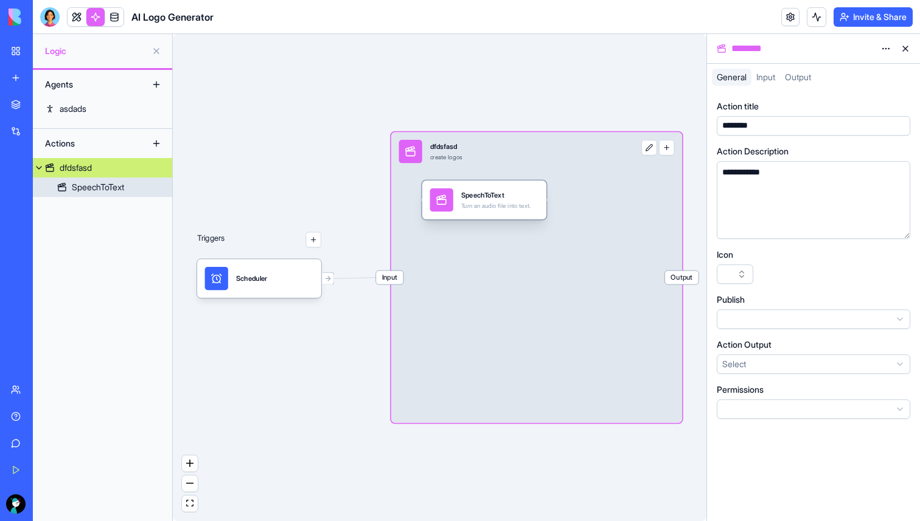
drag, startPoint x: 503, startPoint y: 254, endPoint x: 469, endPoint y: 190, distance: 72.4
click at [469, 190] on div "SpeechToText Turn an audio file into text." at bounding box center [496, 200] width 70 height 23
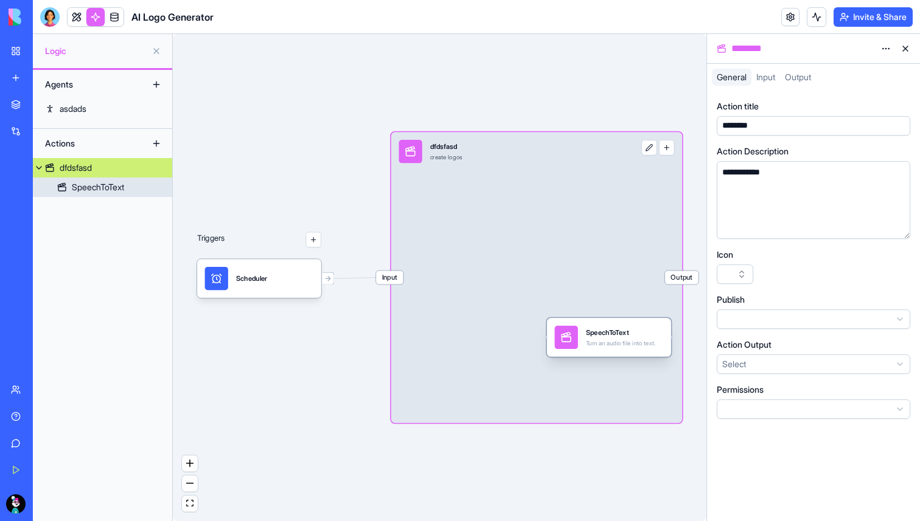
drag, startPoint x: 473, startPoint y: 207, endPoint x: 601, endPoint y: 344, distance: 187.3
click at [601, 344] on div "Turn an audio file into text." at bounding box center [621, 343] width 70 height 8
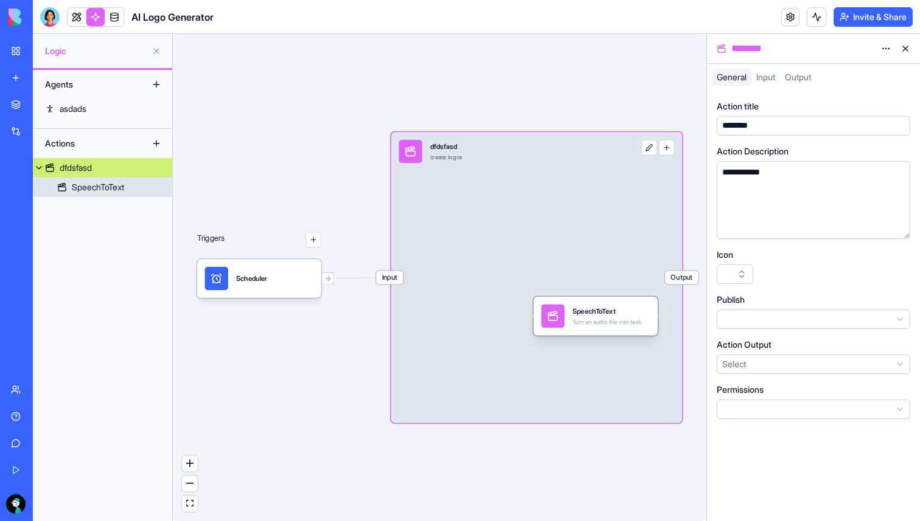
drag, startPoint x: 605, startPoint y: 343, endPoint x: 566, endPoint y: 294, distance: 62.3
click at [573, 318] on div "Turn an audio file into text." at bounding box center [608, 322] width 70 height 8
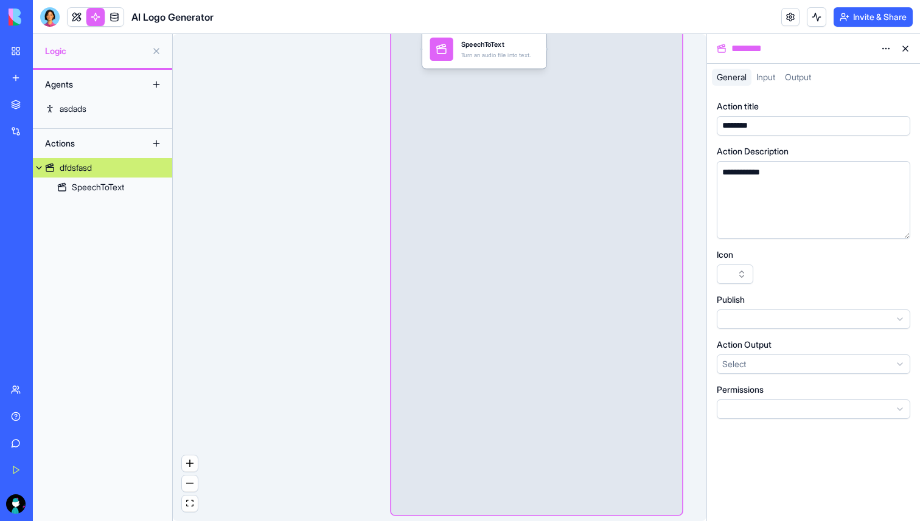
drag, startPoint x: 524, startPoint y: 330, endPoint x: 445, endPoint y: 62, distance: 279.3
click at [445, 62] on div "SpeechToText Turn an audio file into text." at bounding box center [484, 49] width 124 height 39
drag, startPoint x: 478, startPoint y: 129, endPoint x: 486, endPoint y: 320, distance: 191.2
click at [486, 324] on div "Input dfdsfasd create logos Output" at bounding box center [536, 25] width 291 height 979
drag, startPoint x: 526, startPoint y: 144, endPoint x: 462, endPoint y: 274, distance: 144.8
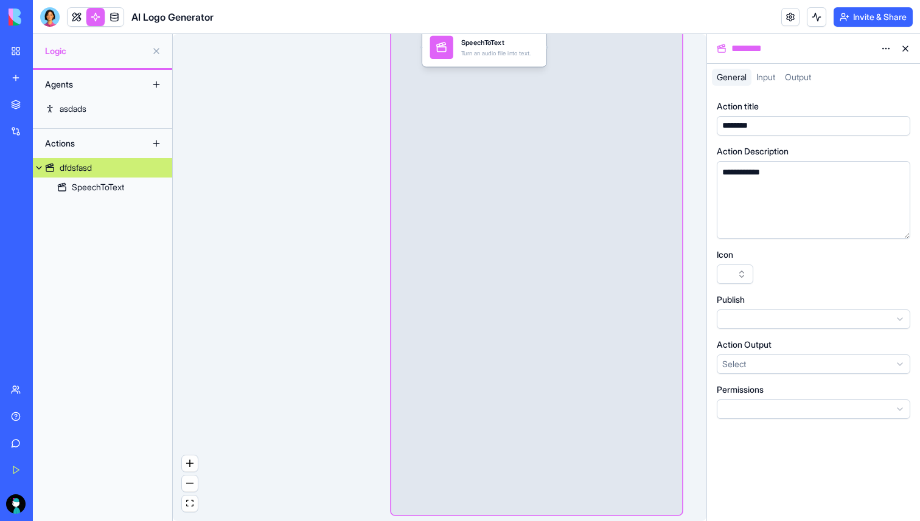
click at [500, 289] on div "Input dfdsfasd create logos Output" at bounding box center [536, 25] width 291 height 979
drag, startPoint x: 316, startPoint y: 192, endPoint x: 315, endPoint y: 283, distance: 91.3
click at [318, 342] on div "Triggers Scheduler Input dfdsfasd create logos Output SpeechToText Turn an audi…" at bounding box center [440, 277] width 534 height 487
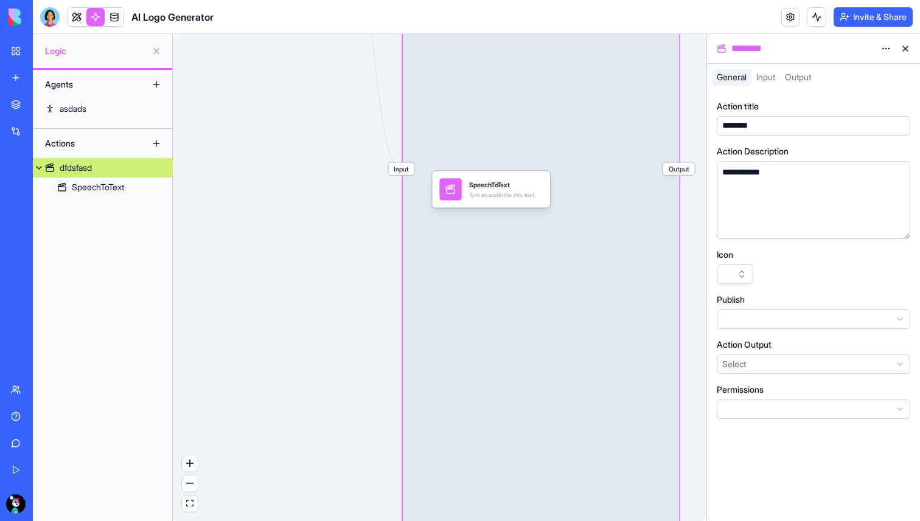
drag, startPoint x: 323, startPoint y: 142, endPoint x: 324, endPoint y: 386, distance: 244.0
click at [324, 386] on div "Triggers Scheduler Input dfdsfasd create logos Output SpeechToText Turn an audi…" at bounding box center [440, 277] width 534 height 487
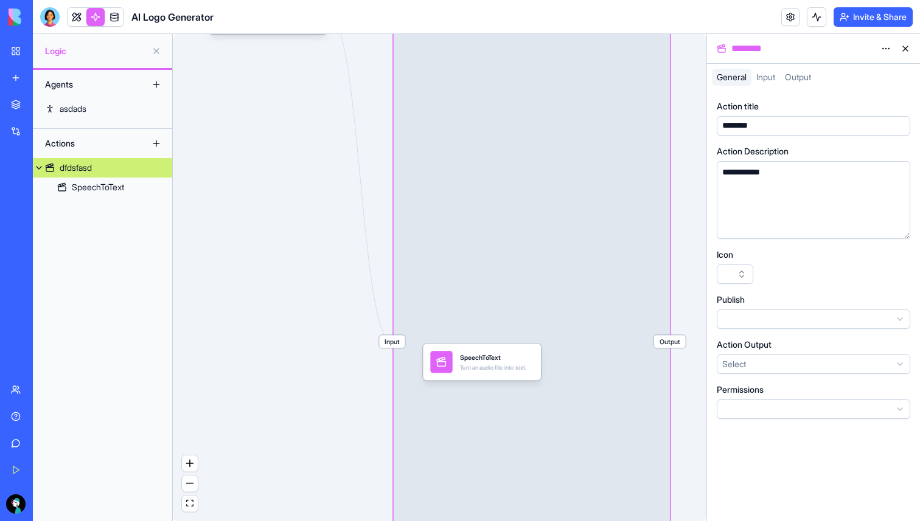
drag, startPoint x: 320, startPoint y: 218, endPoint x: 321, endPoint y: 293, distance: 74.8
click at [320, 293] on div "Triggers Scheduler Input dfdsfasd create logos Output SpeechToText Turn an audi…" at bounding box center [440, 277] width 534 height 487
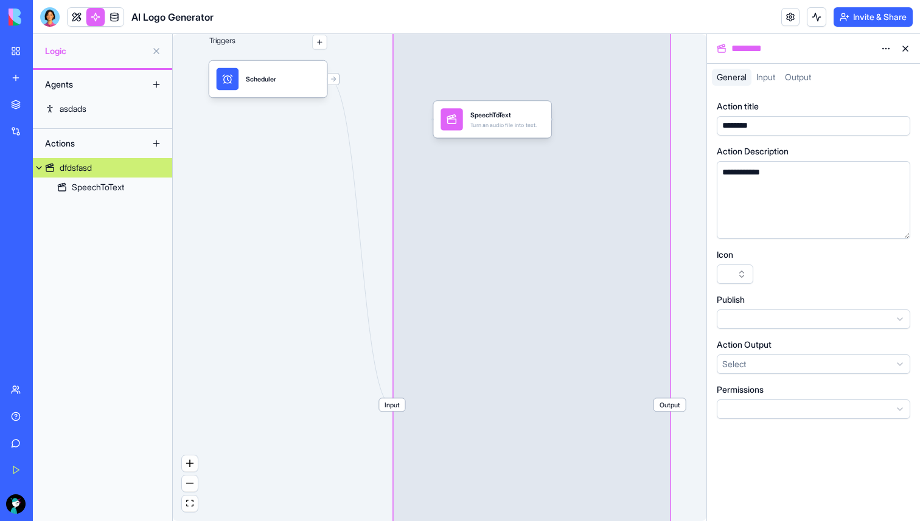
drag, startPoint x: 458, startPoint y: 427, endPoint x: 464, endPoint y: 97, distance: 329.8
click at [465, 108] on div "SpeechToText Turn an audio file into text." at bounding box center [491, 119] width 103 height 22
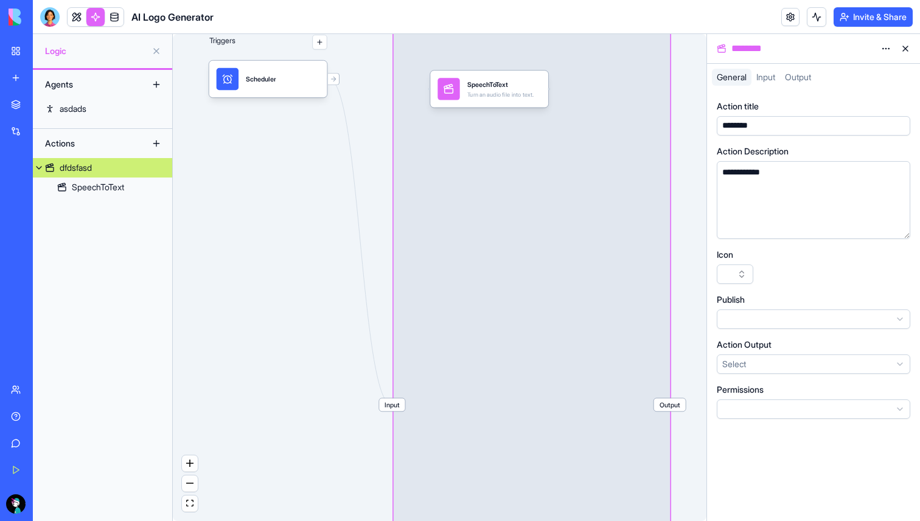
drag, startPoint x: 392, startPoint y: 405, endPoint x: 403, endPoint y: 255, distance: 150.6
click at [403, 255] on div "Input dfdsfasd create logos Output" at bounding box center [532, 405] width 277 height 930
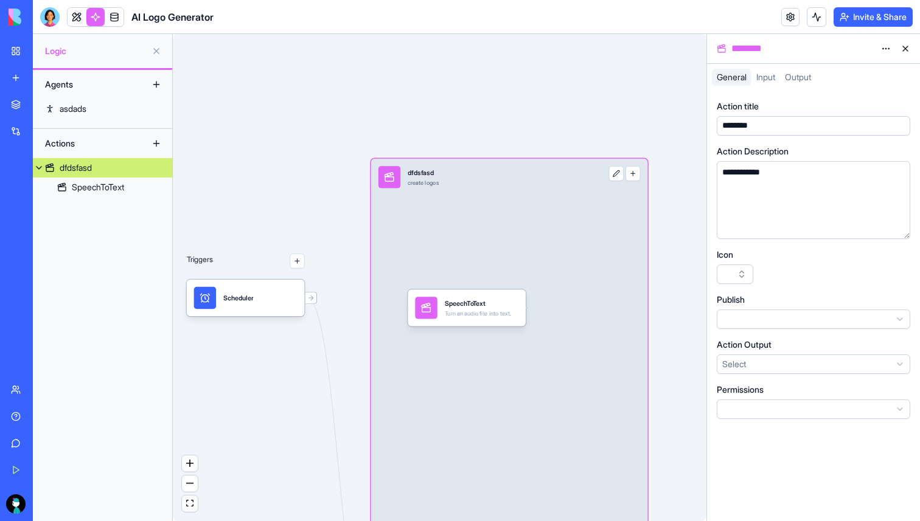
drag, startPoint x: 478, startPoint y: 172, endPoint x: 445, endPoint y: 305, distance: 137.2
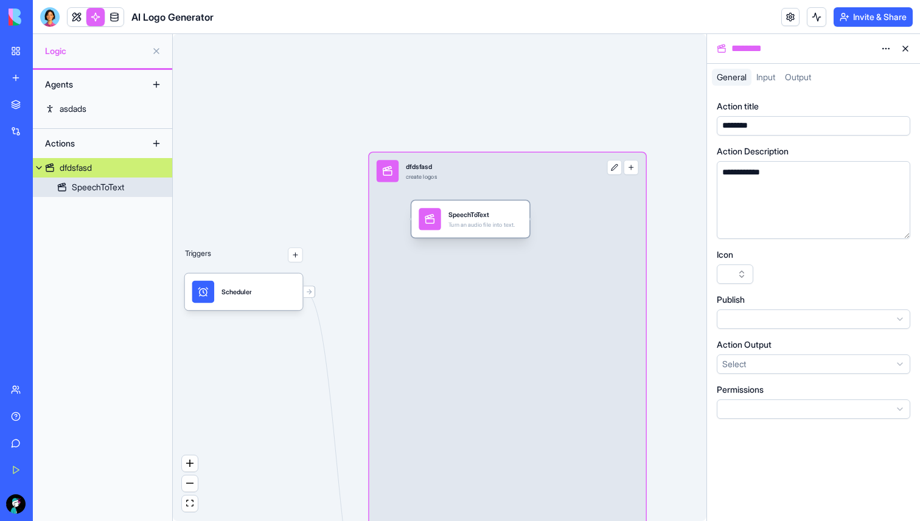
drag, startPoint x: 452, startPoint y: 299, endPoint x: 375, endPoint y: 218, distance: 111.5
click at [380, 218] on div "Triggers Scheduler Input dfdsfasd create logos Output SpeechToText Turn an audi…" at bounding box center [571, 337] width 405 height 369
drag, startPoint x: 517, startPoint y: 221, endPoint x: 575, endPoint y: 319, distance: 114.0
click at [575, 319] on div "Triggers Scheduler Input dfdsfasd create logos Output SpeechToText Turn an audi…" at bounding box center [571, 337] width 405 height 369
drag, startPoint x: 518, startPoint y: 222, endPoint x: 531, endPoint y: 336, distance: 114.5
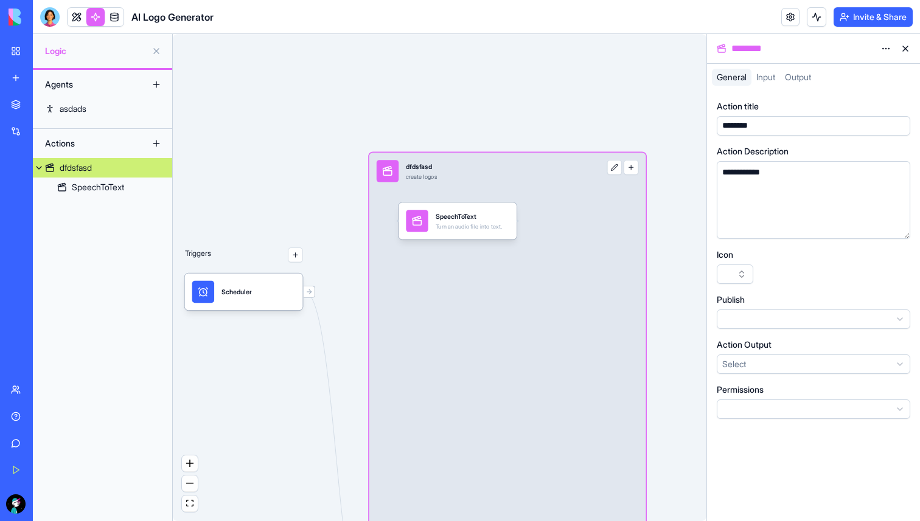
drag, startPoint x: 515, startPoint y: 224, endPoint x: 557, endPoint y: 232, distance: 42.7
click at [517, 232] on div "SpeechToText Turn an audio file into text." at bounding box center [458, 221] width 118 height 37
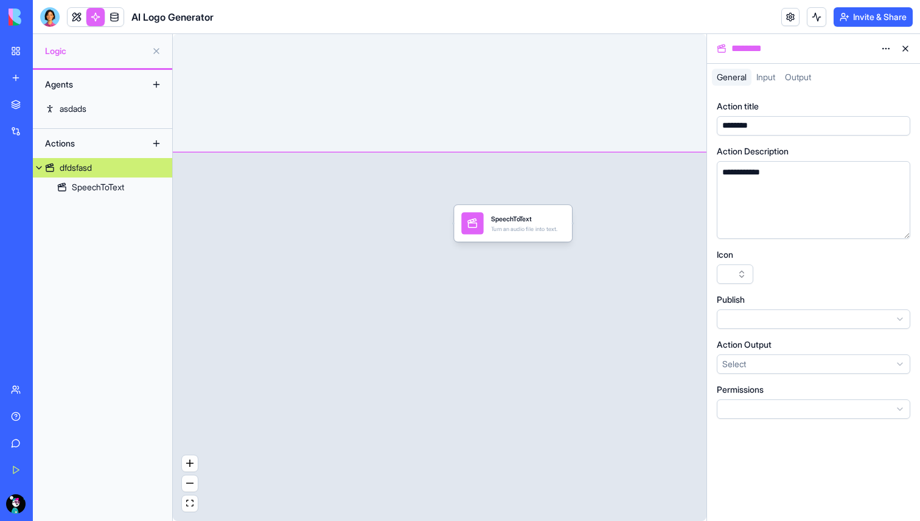
drag, startPoint x: 552, startPoint y: 229, endPoint x: 532, endPoint y: 226, distance: 20.3
click at [532, 226] on div "Turn an audio file into text." at bounding box center [524, 228] width 66 height 7
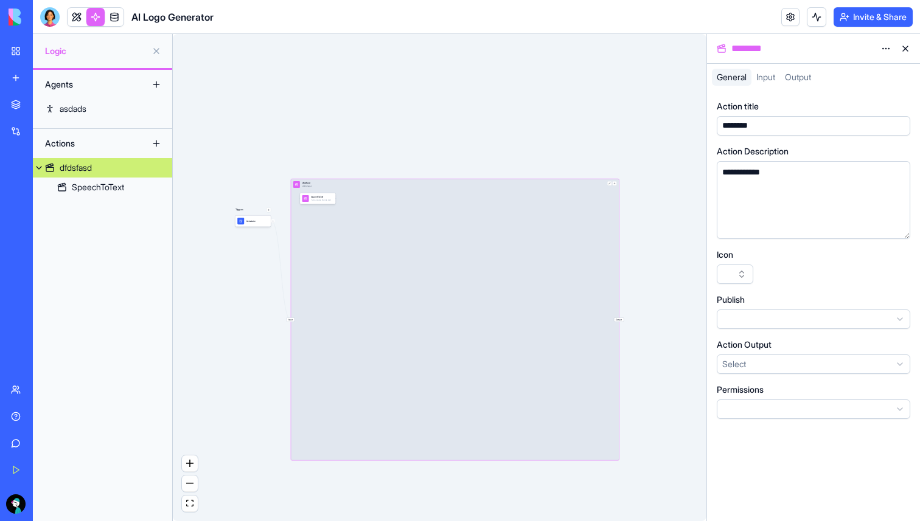
drag, startPoint x: 550, startPoint y: 200, endPoint x: 289, endPoint y: 192, distance: 261.1
click at [289, 192] on div "Triggers Scheduler Input dfdsfasd create logos Output SpeechToText Turn an audi…" at bounding box center [440, 277] width 534 height 487
click at [904, 41] on button at bounding box center [905, 48] width 19 height 19
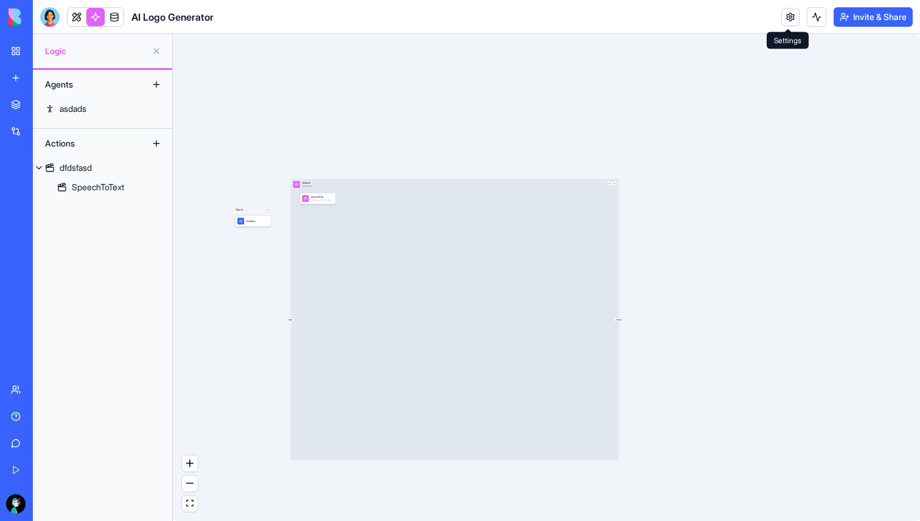
click at [784, 26] on link at bounding box center [790, 17] width 18 height 18
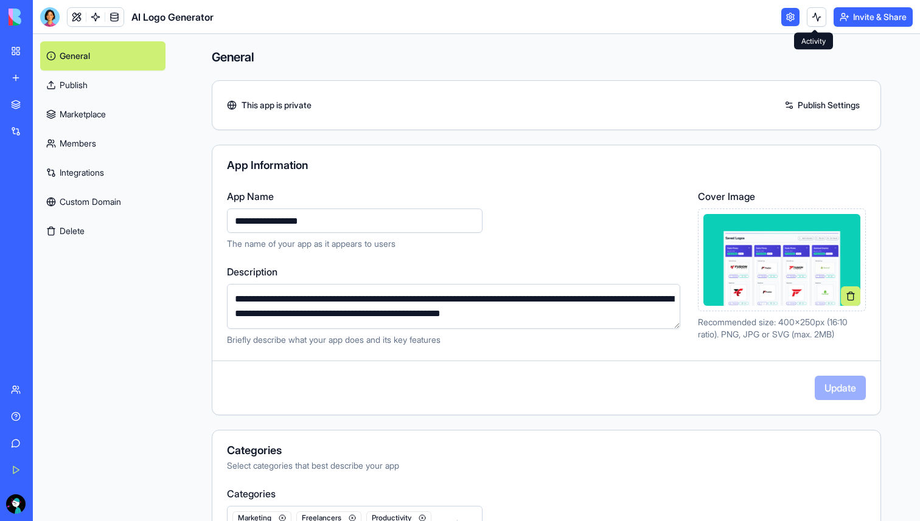
click at [815, 19] on button at bounding box center [816, 16] width 19 height 19
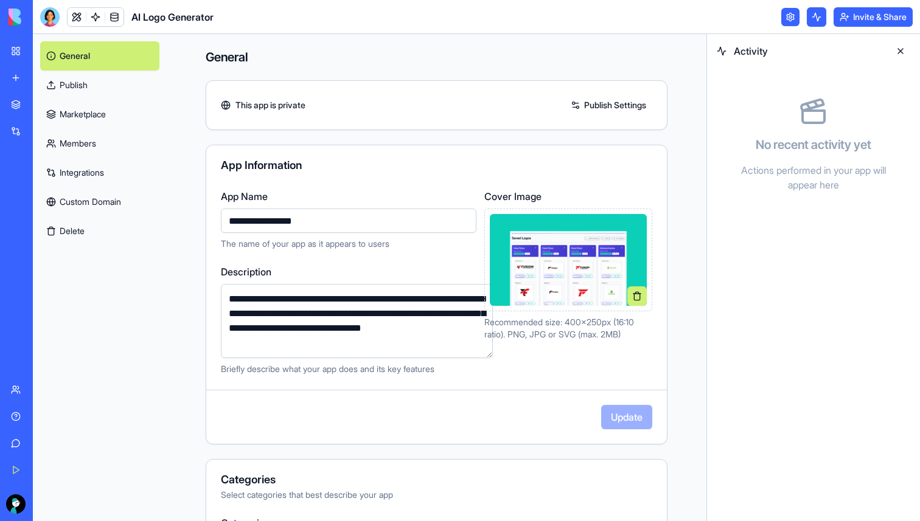
click at [905, 52] on button at bounding box center [900, 50] width 19 height 19
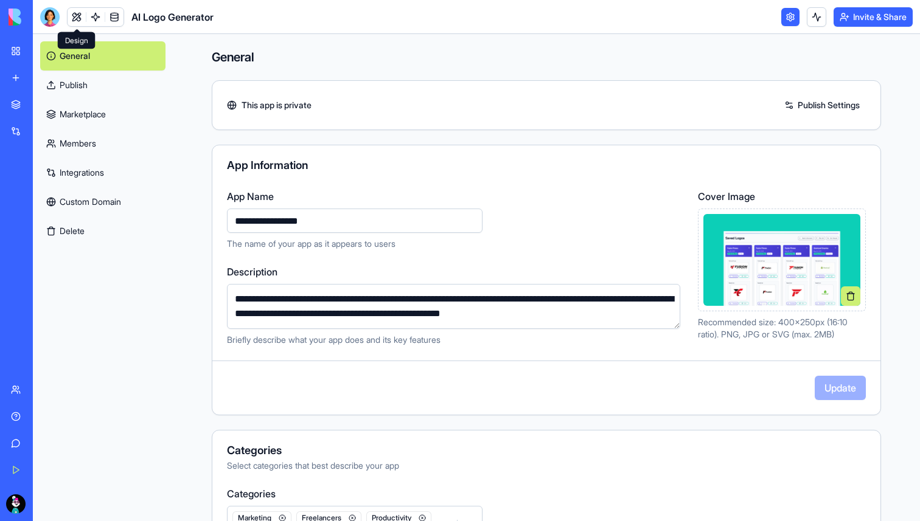
click at [78, 15] on link at bounding box center [77, 17] width 18 height 18
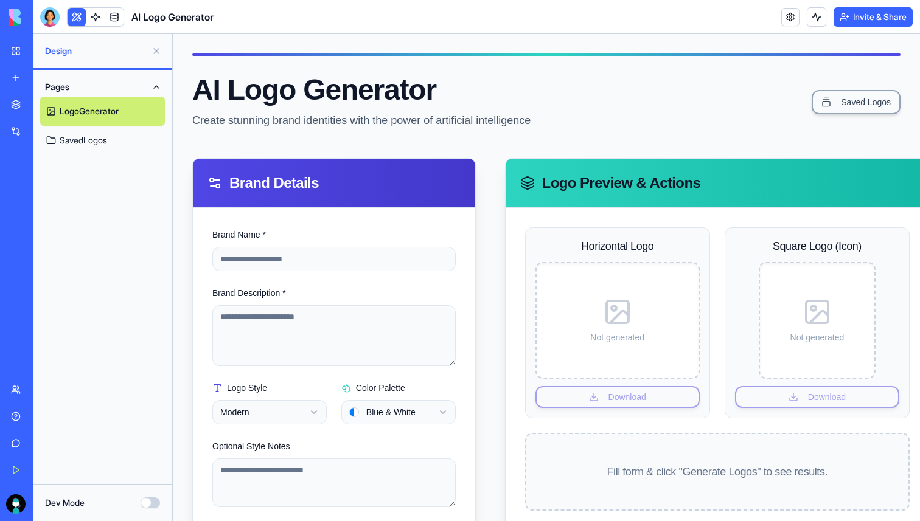
click at [149, 509] on div "Dev Mode" at bounding box center [102, 503] width 115 height 12
click at [150, 503] on button "Dev Mode" at bounding box center [150, 503] width 19 height 11
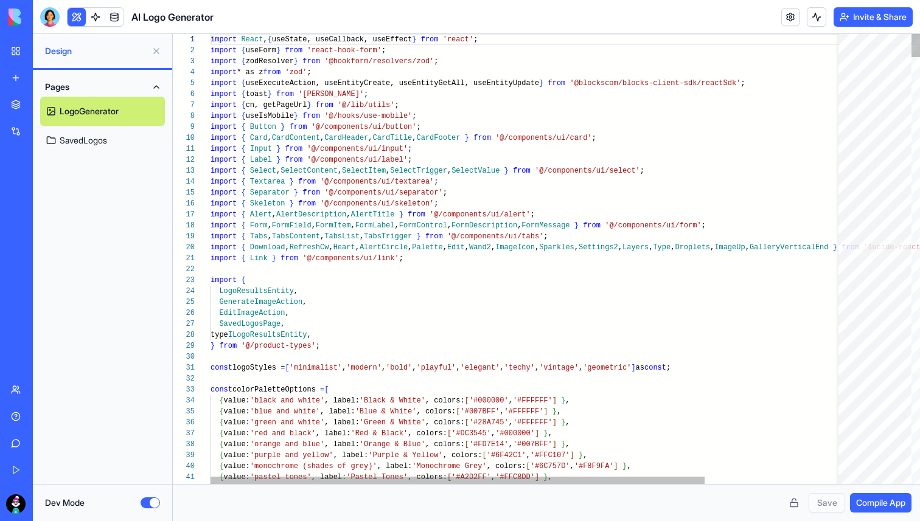
scroll to position [99, 0]
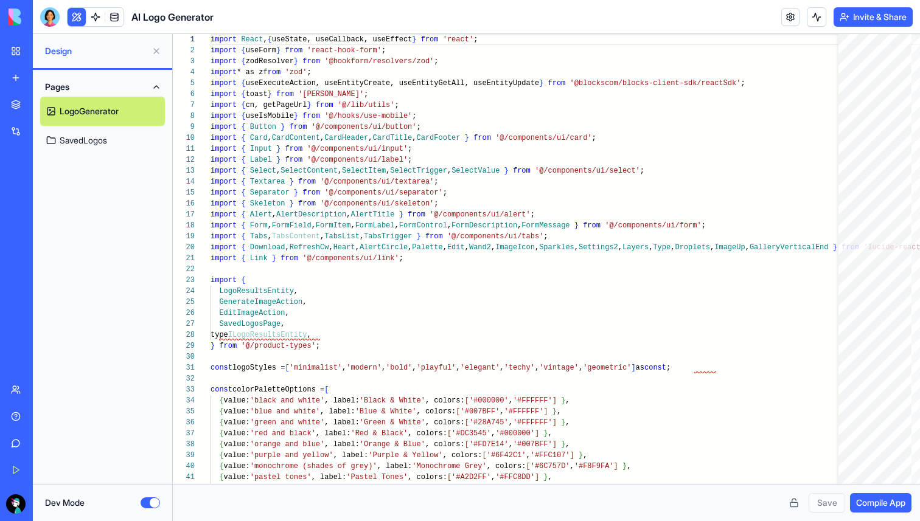
click at [150, 503] on button "Dev Mode" at bounding box center [150, 503] width 19 height 11
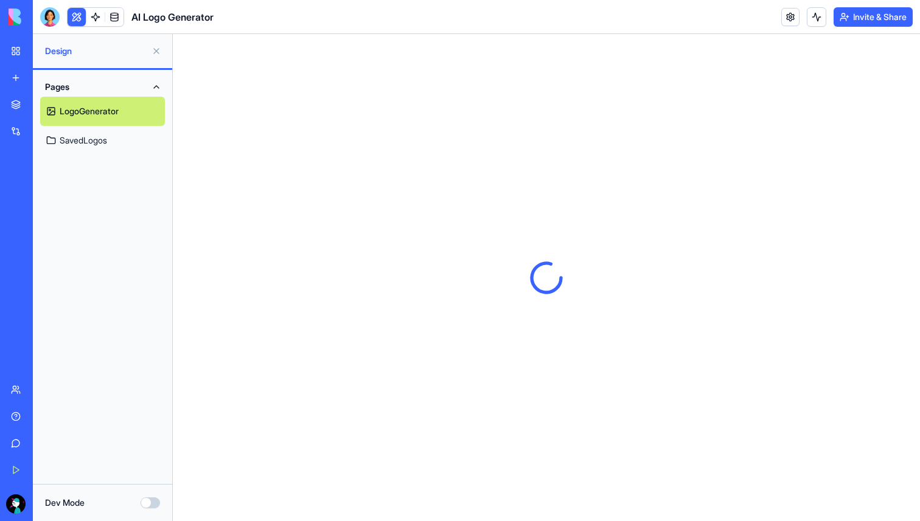
scroll to position [0, 0]
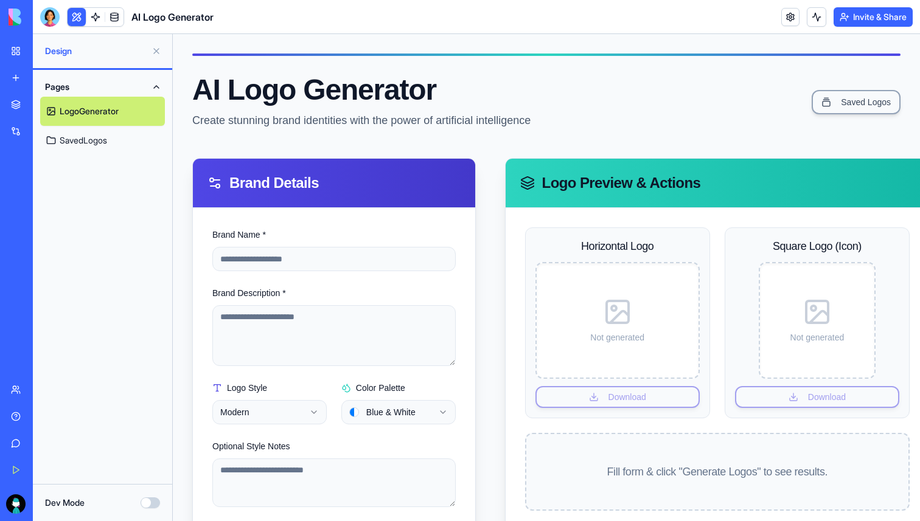
click at [150, 503] on button "Dev Mode" at bounding box center [150, 503] width 19 height 11
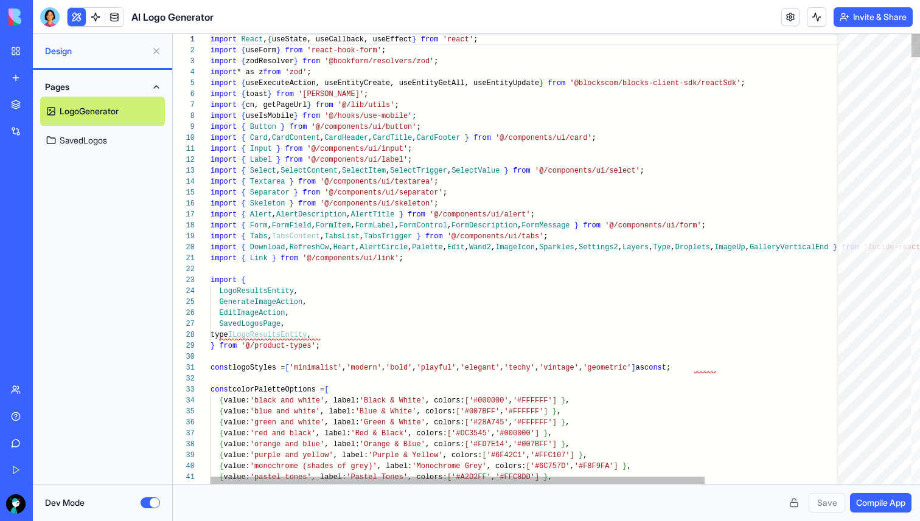
scroll to position [99, 0]
click at [150, 503] on button "Dev Mode" at bounding box center [150, 503] width 19 height 11
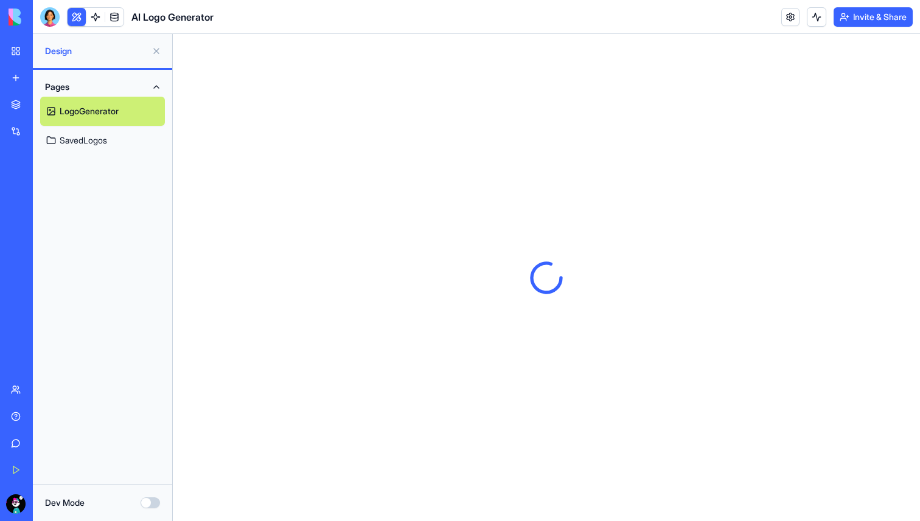
click at [150, 503] on button "Dev Mode" at bounding box center [150, 503] width 19 height 11
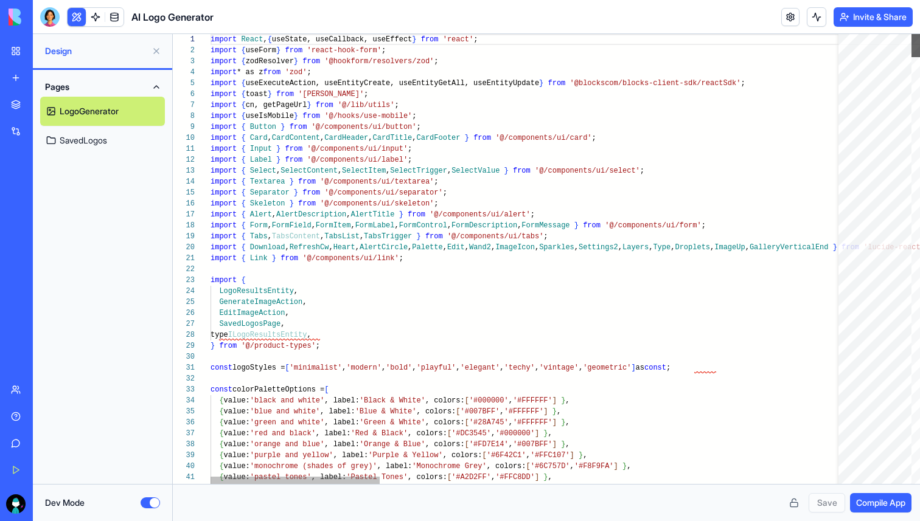
click at [912, 34] on div at bounding box center [915, 45] width 9 height 23
click at [145, 505] on button "Dev Mode" at bounding box center [150, 503] width 19 height 11
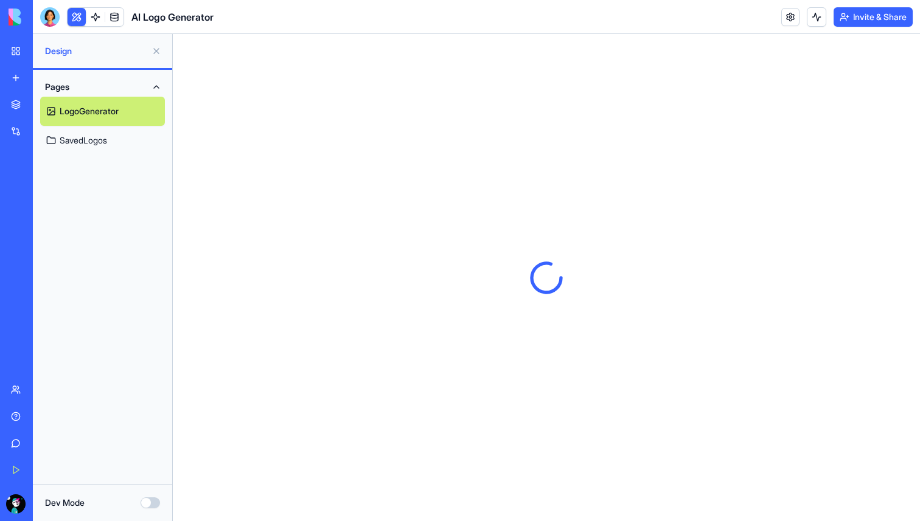
scroll to position [0, 0]
click at [119, 17] on span at bounding box center [114, 17] width 34 height 34
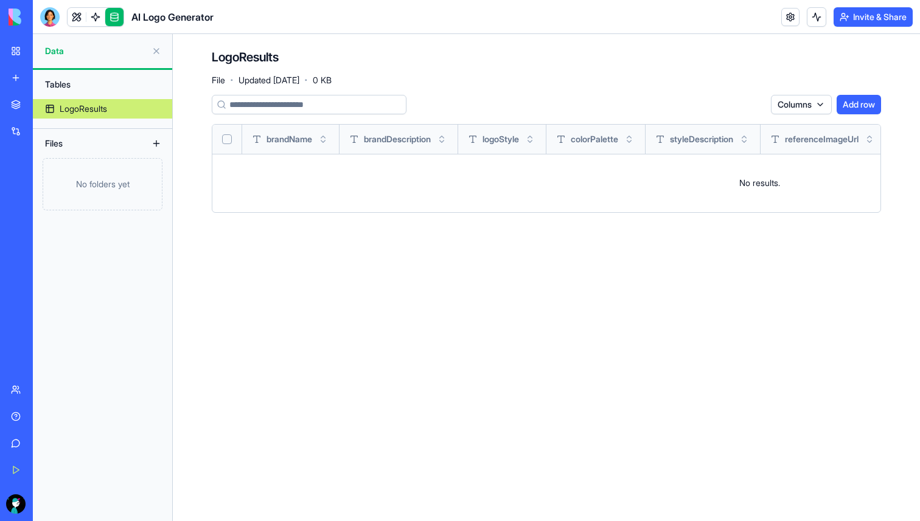
click at [47, 21] on div at bounding box center [49, 16] width 19 height 19
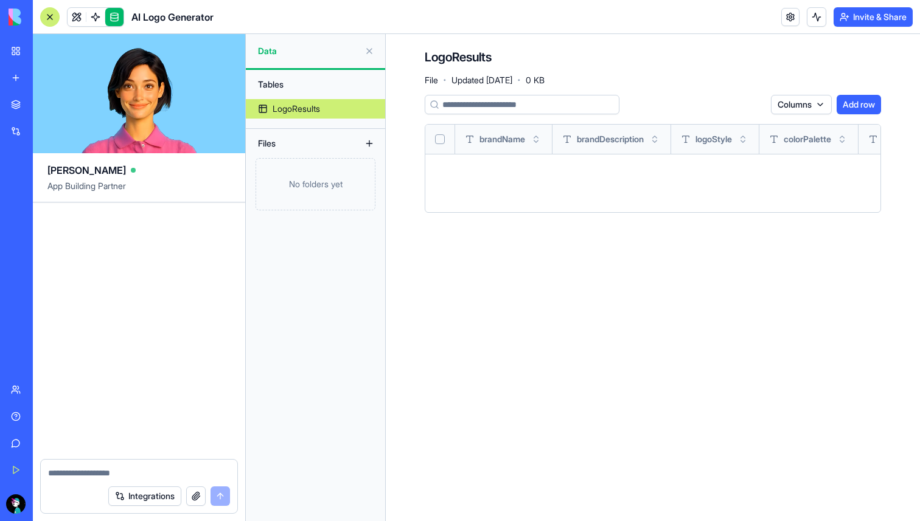
click at [52, 18] on div at bounding box center [49, 16] width 19 height 19
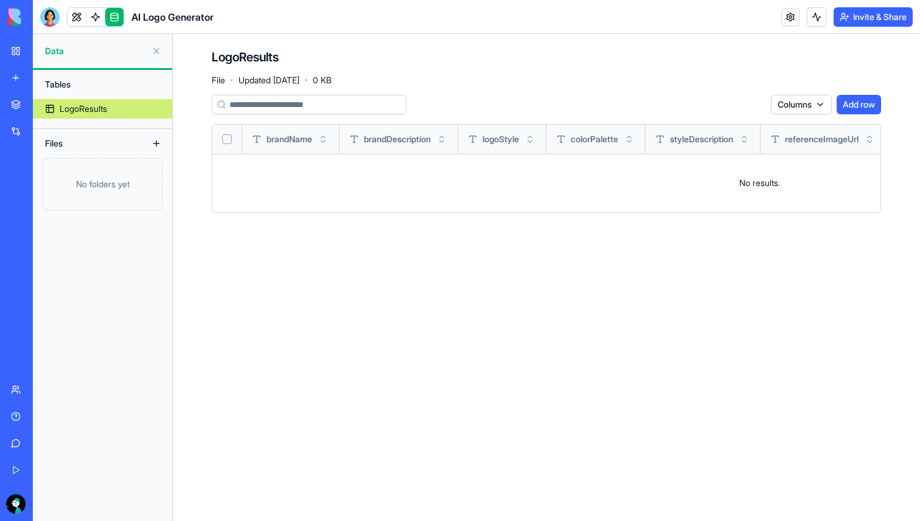
click at [52, 18] on div at bounding box center [49, 16] width 19 height 19
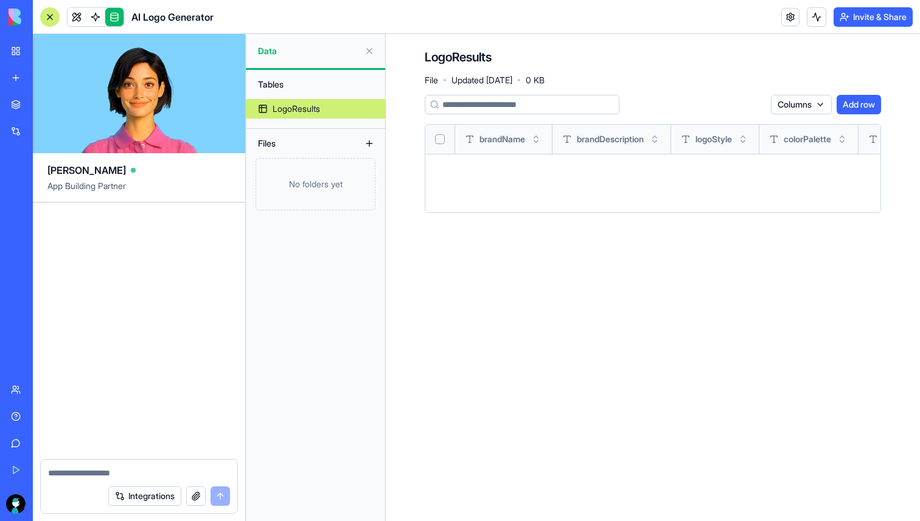
click at [96, 195] on span "App Building Partner" at bounding box center [138, 191] width 183 height 22
click at [53, 18] on div at bounding box center [49, 16] width 19 height 19
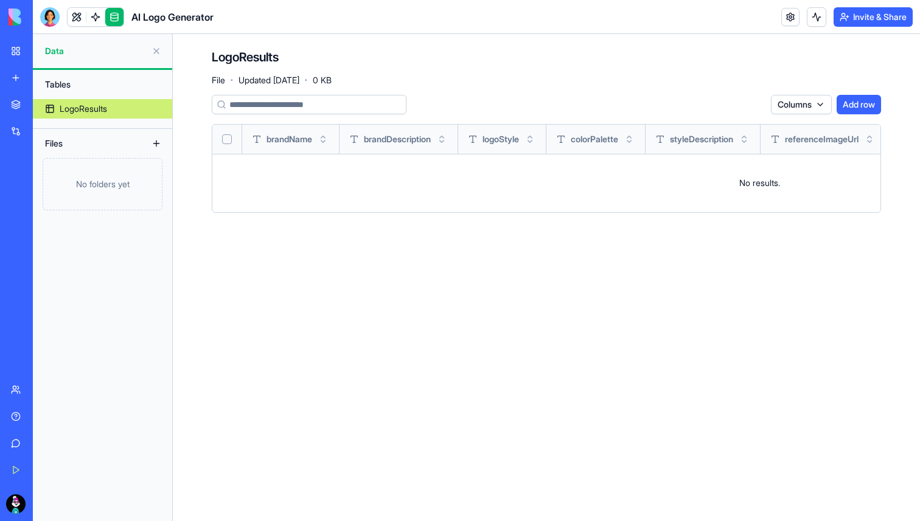
click at [53, 18] on div at bounding box center [49, 16] width 19 height 19
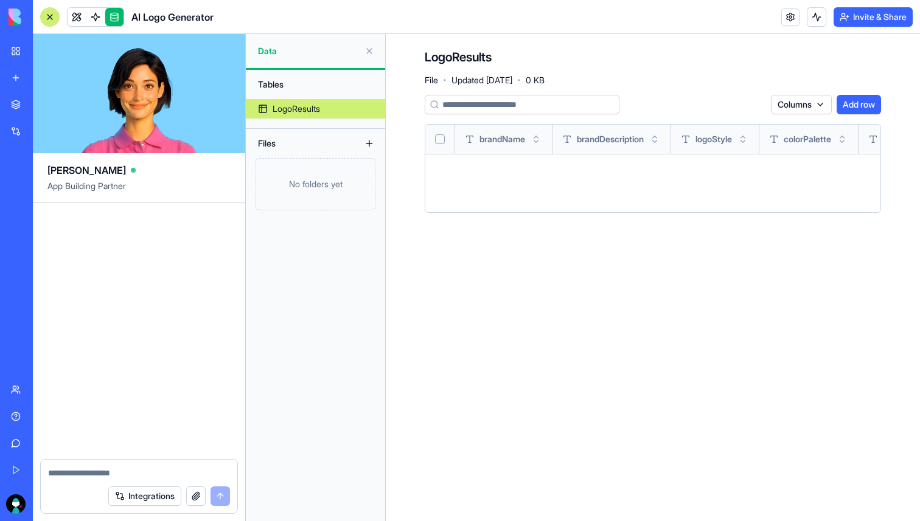
click at [53, 18] on div at bounding box center [49, 16] width 19 height 19
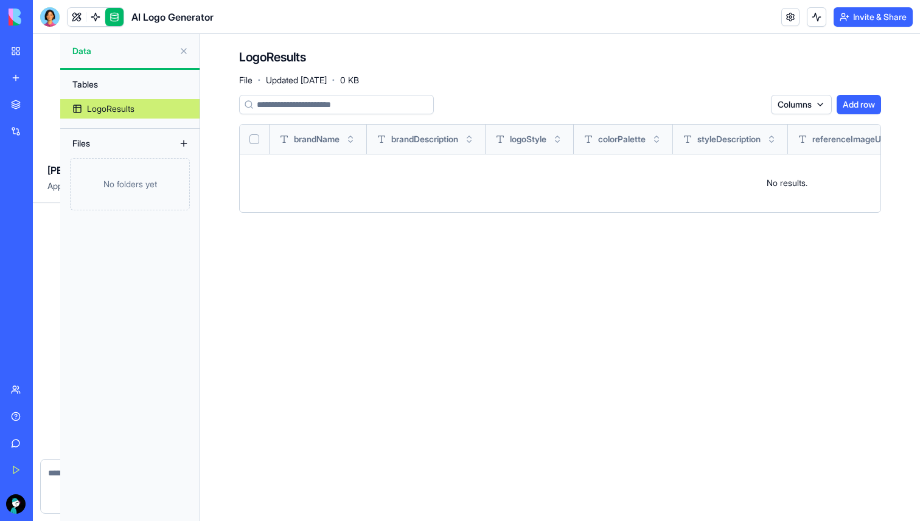
click at [53, 18] on div at bounding box center [49, 16] width 19 height 19
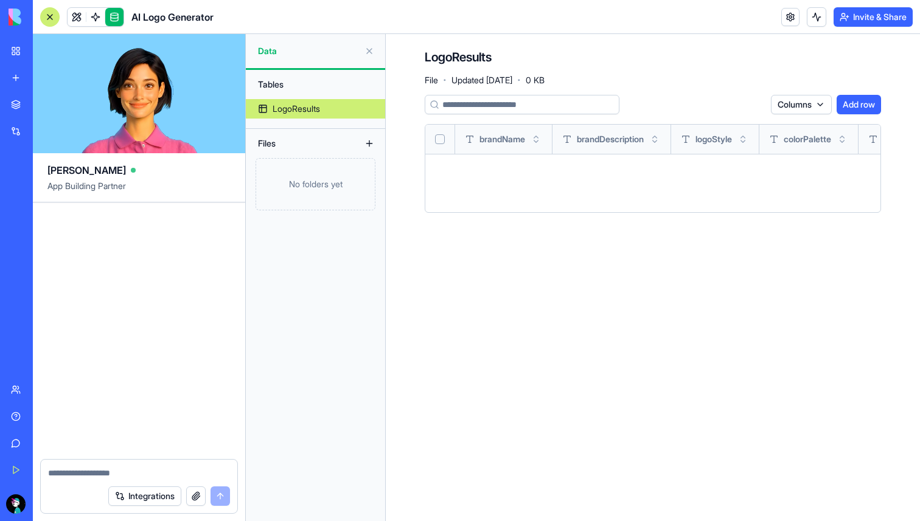
click at [53, 18] on div at bounding box center [49, 16] width 19 height 19
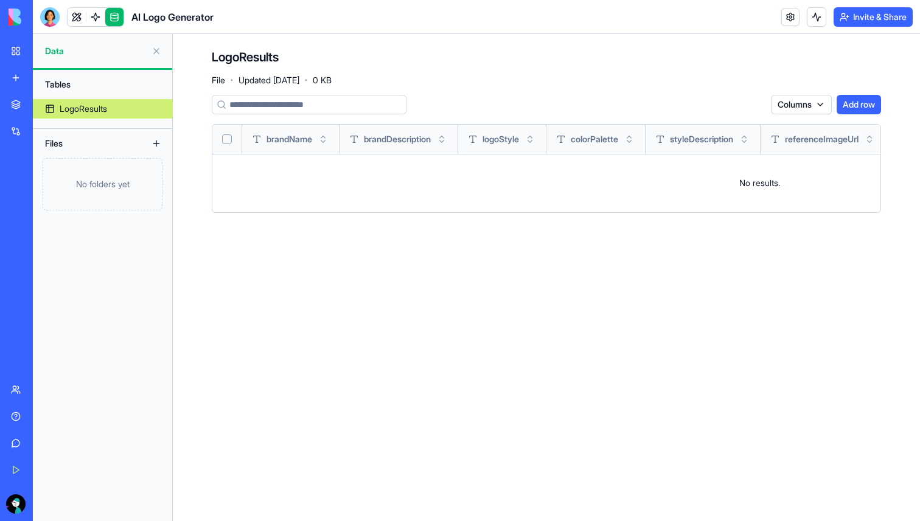
click at [53, 18] on div at bounding box center [49, 16] width 19 height 19
